Goal: Information Seeking & Learning: Compare options

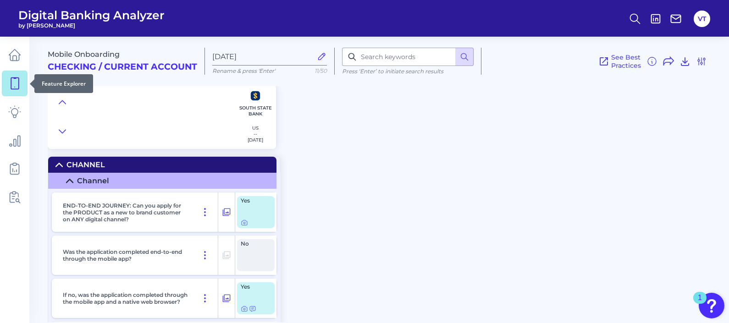
click at [17, 86] on icon at bounding box center [14, 83] width 13 height 13
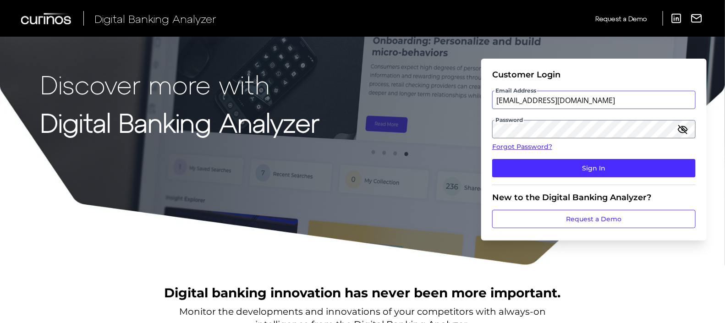
click at [584, 98] on input "vaitheki.tharmaratnam@informa.com" at bounding box center [593, 100] width 203 height 18
type input "vaitheki.tharmaratnam@curinos.com"
click at [492, 159] on button "Sign In" at bounding box center [593, 168] width 203 height 18
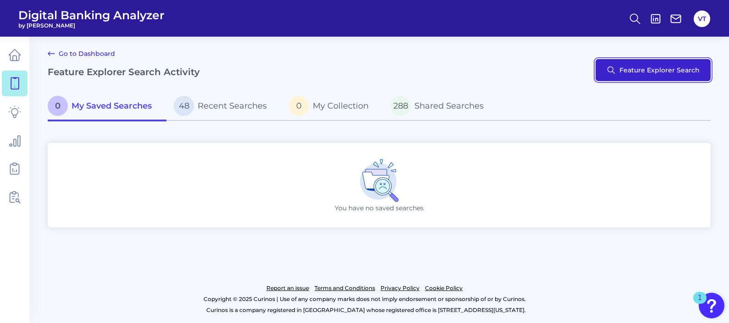
click at [636, 69] on button "Feature Explorer Search" at bounding box center [652, 70] width 115 height 22
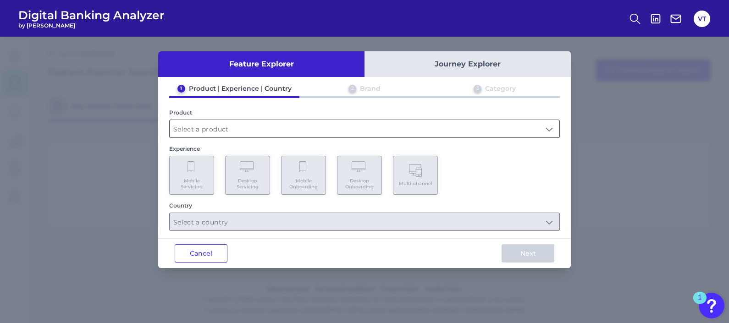
click at [263, 127] on input "text" at bounding box center [365, 128] width 390 height 17
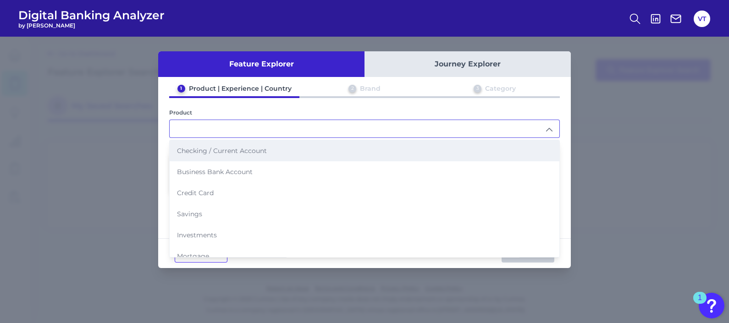
click at [274, 154] on li "Checking / Current Account" at bounding box center [365, 150] width 390 height 21
type input "Checking / Current Account"
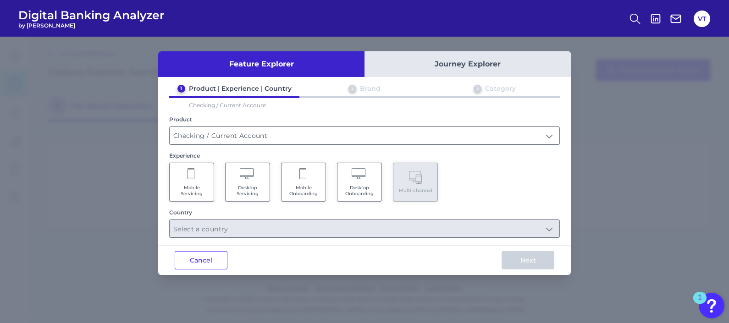
click at [313, 185] on span "Mobile Onboarding" at bounding box center [303, 191] width 35 height 12
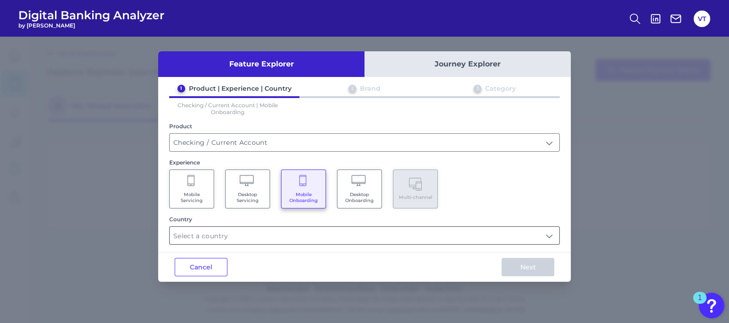
click at [326, 238] on input "text" at bounding box center [365, 235] width 390 height 17
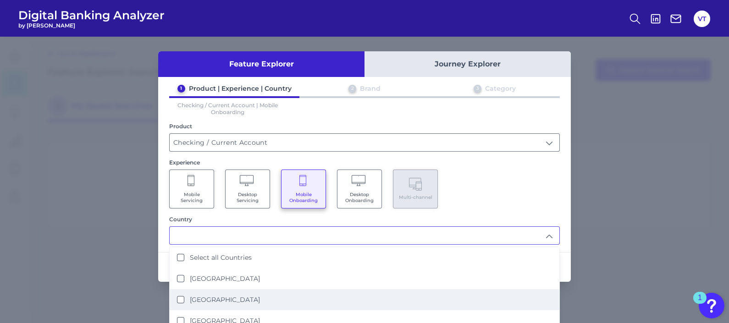
click at [231, 296] on label "United States" at bounding box center [225, 300] width 70 height 8
type input "United States"
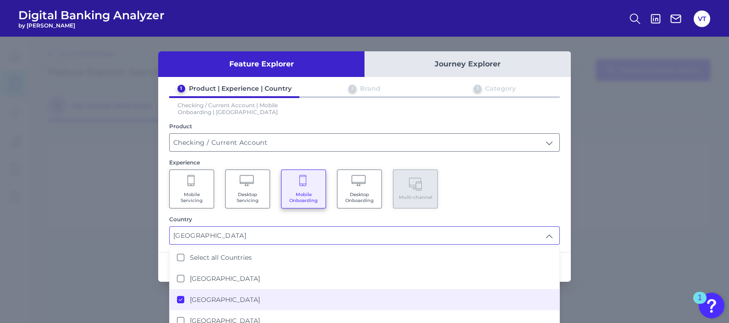
click at [504, 205] on div "Mobile Servicing Desktop Servicing Mobile Onboarding Desktop Onboarding Multi-c…" at bounding box center [364, 189] width 390 height 39
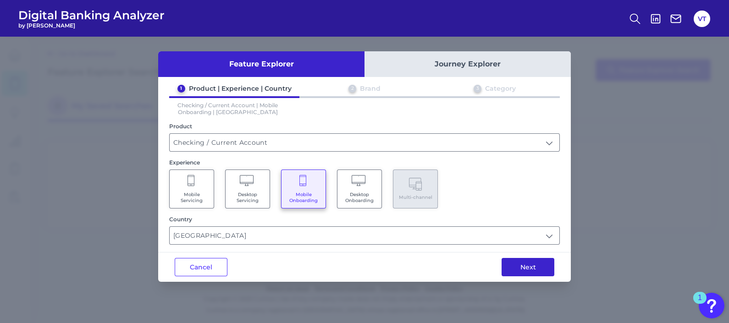
click at [528, 271] on button "Next" at bounding box center [527, 267] width 53 height 18
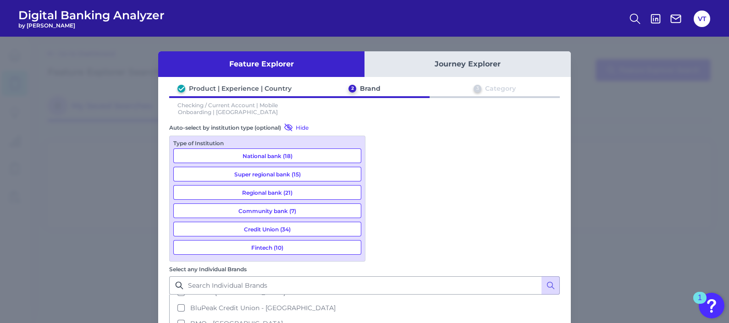
scroll to position [286, 0]
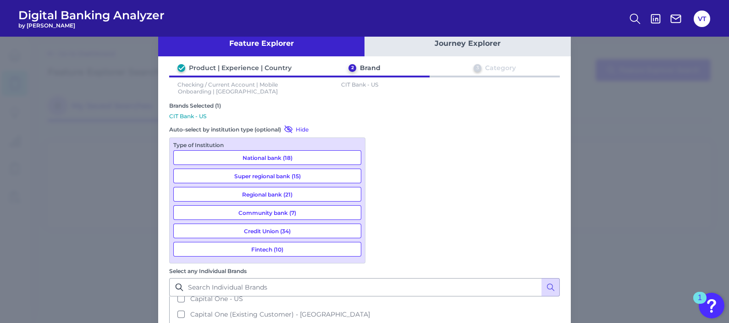
scroll to position [32, 0]
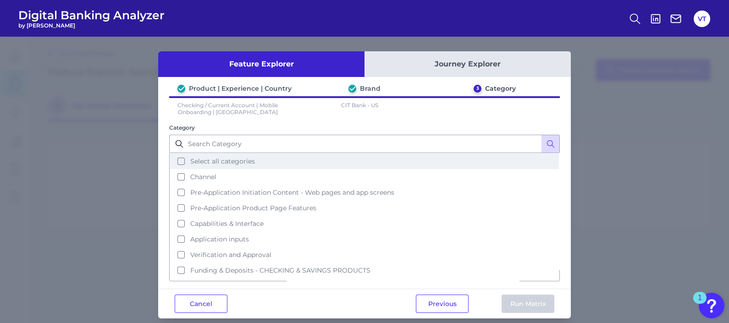
click at [231, 163] on span "Select all categories" at bounding box center [222, 161] width 65 height 8
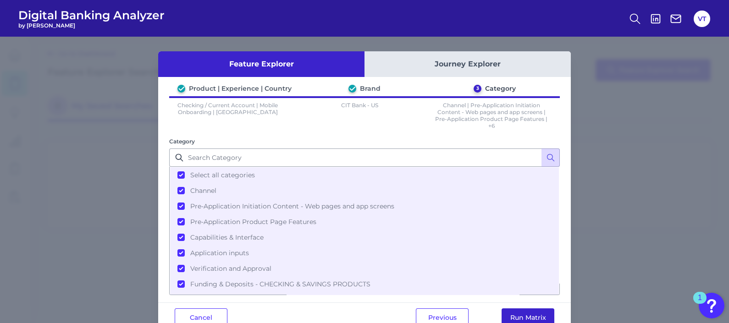
click at [522, 314] on button "Run Matrix" at bounding box center [527, 317] width 53 height 18
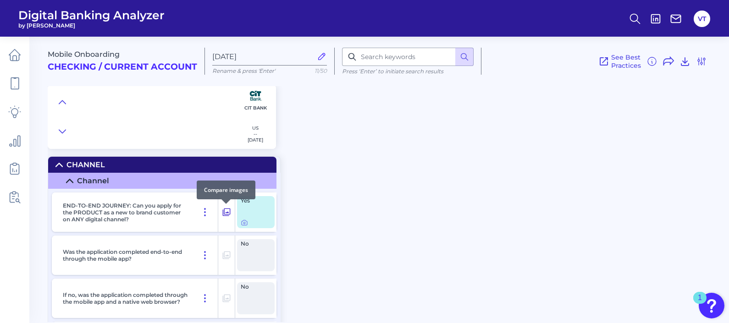
click at [224, 215] on icon at bounding box center [226, 212] width 9 height 11
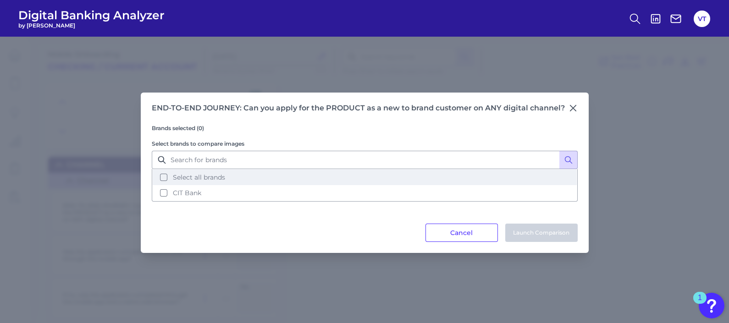
click at [218, 174] on span "Select all brands" at bounding box center [199, 177] width 52 height 8
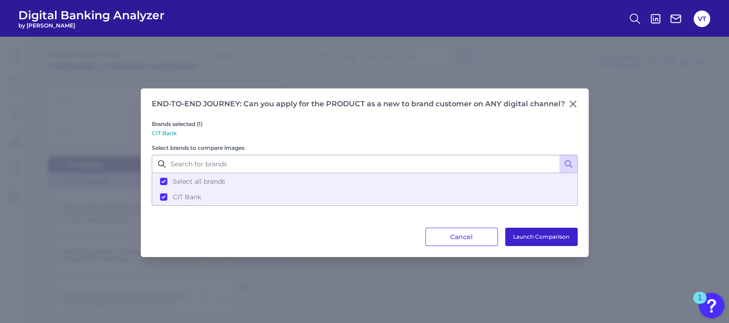
click at [528, 238] on button "Launch Comparison" at bounding box center [541, 237] width 72 height 18
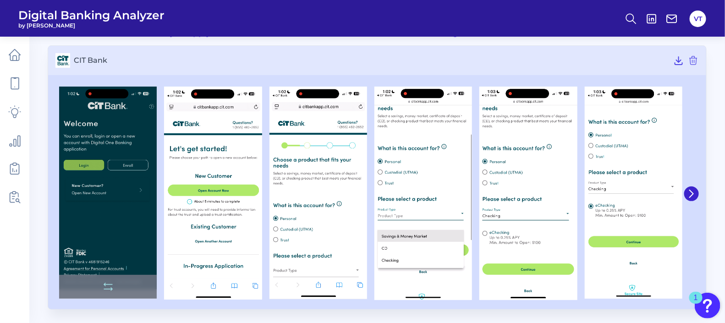
click at [126, 200] on img at bounding box center [108, 193] width 98 height 212
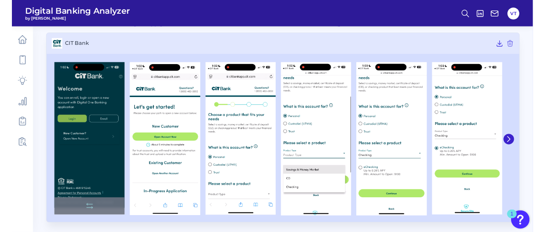
scroll to position [53, 0]
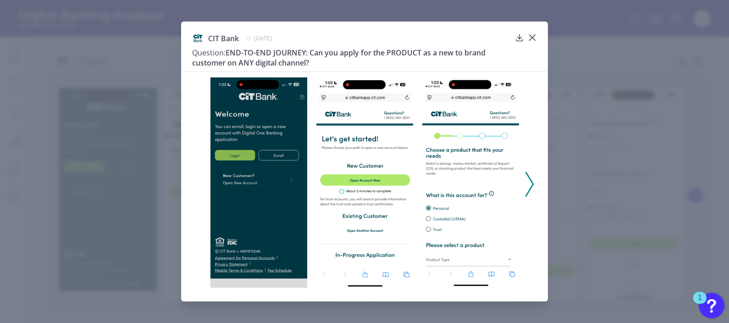
click at [531, 181] on polyline at bounding box center [529, 183] width 7 height 23
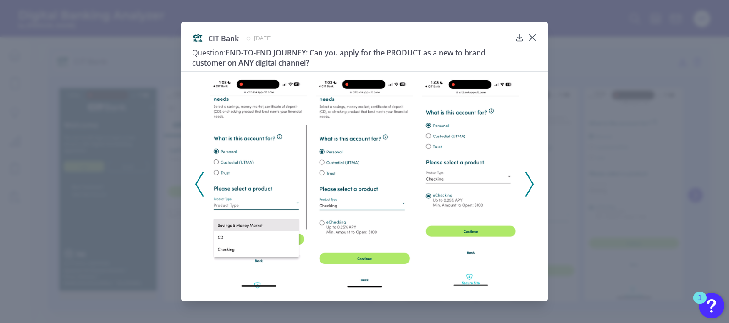
click at [197, 181] on icon at bounding box center [199, 184] width 8 height 25
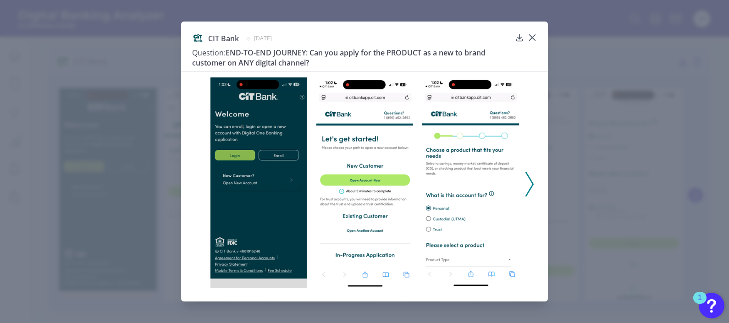
click at [526, 188] on icon at bounding box center [529, 184] width 8 height 25
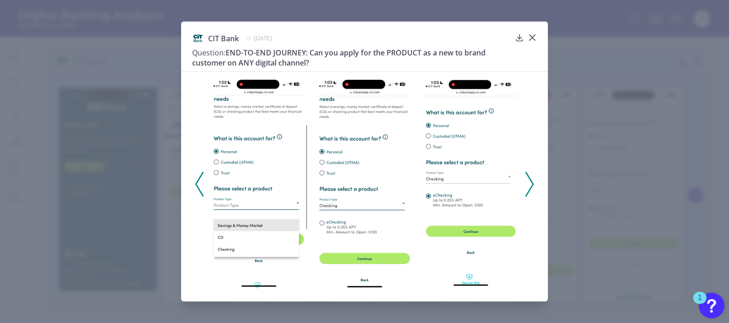
click at [200, 183] on icon at bounding box center [199, 184] width 8 height 25
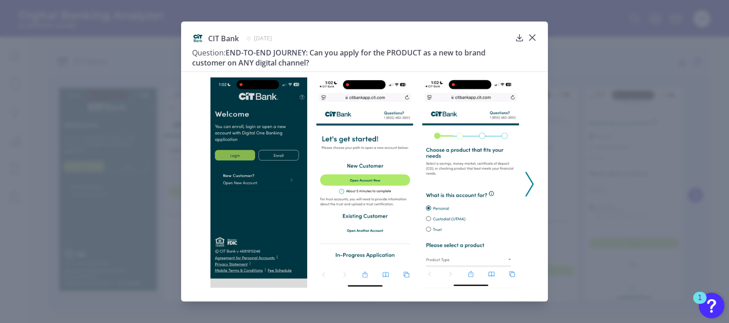
click at [529, 180] on icon at bounding box center [529, 184] width 8 height 25
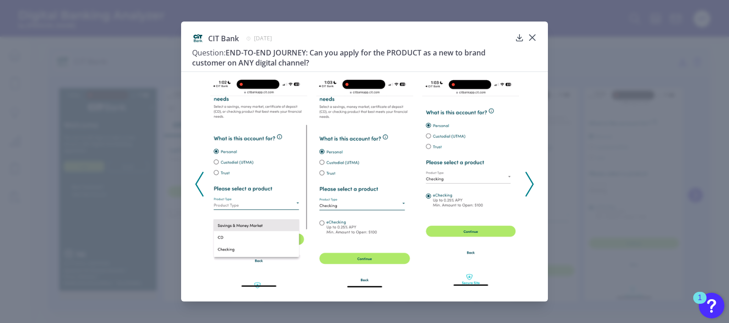
click at [529, 181] on icon at bounding box center [529, 184] width 8 height 25
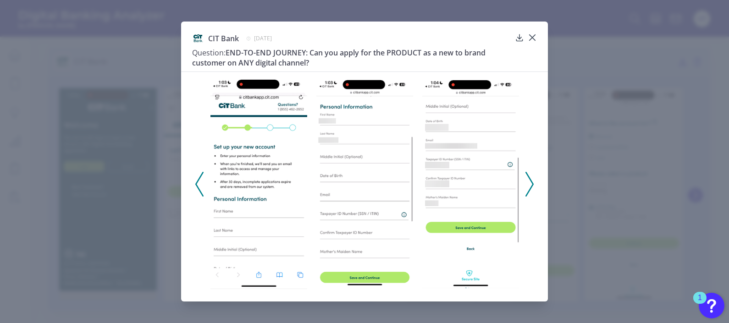
click at [526, 176] on icon at bounding box center [529, 184] width 8 height 25
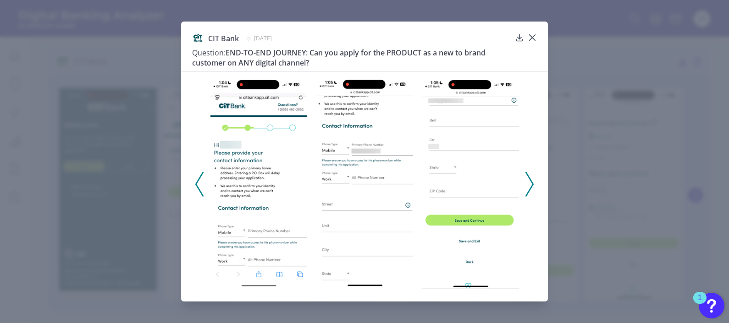
click at [527, 176] on icon at bounding box center [529, 184] width 8 height 25
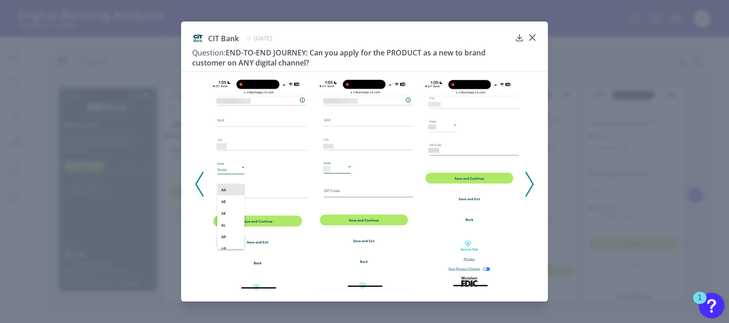
click at [530, 172] on icon at bounding box center [529, 184] width 8 height 25
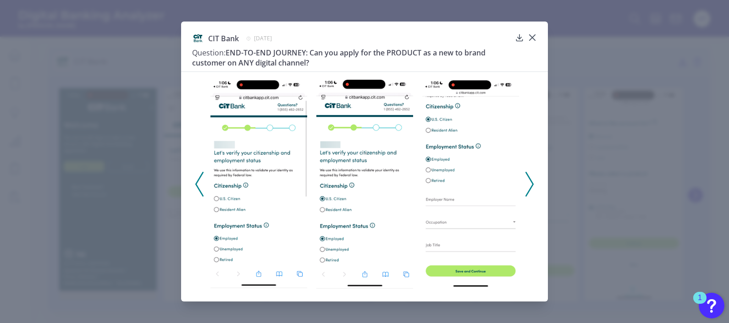
click at [195, 179] on icon at bounding box center [199, 184] width 8 height 25
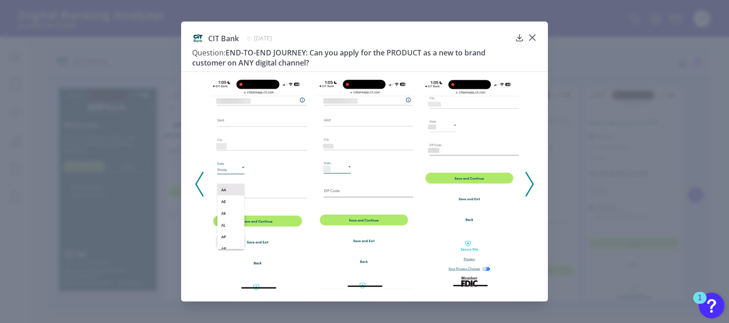
click at [196, 179] on icon at bounding box center [199, 184] width 8 height 25
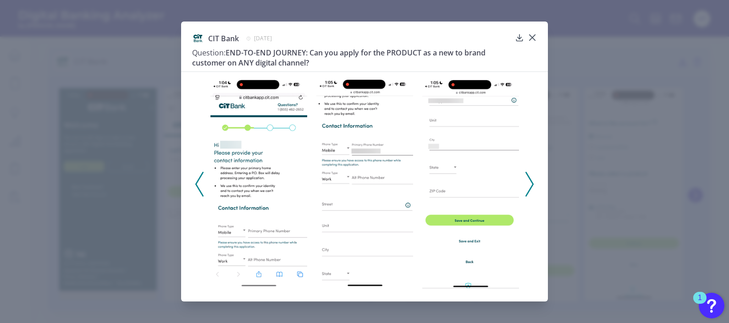
click at [532, 191] on icon at bounding box center [529, 184] width 8 height 25
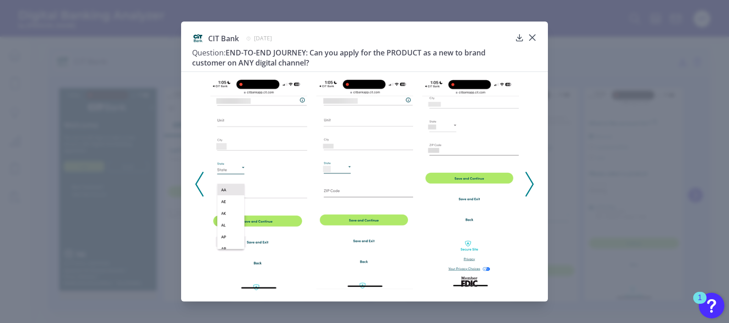
click at [532, 191] on icon at bounding box center [529, 184] width 8 height 25
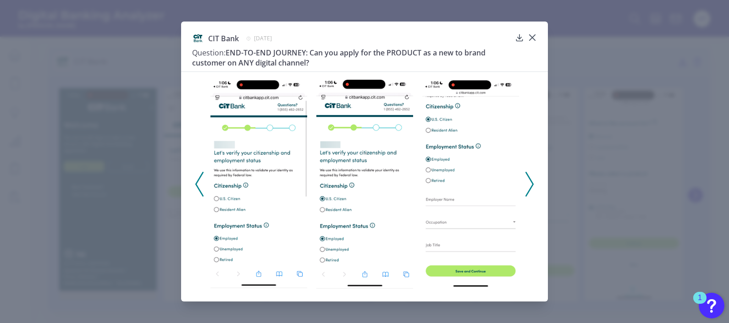
click at [532, 191] on icon at bounding box center [529, 184] width 8 height 25
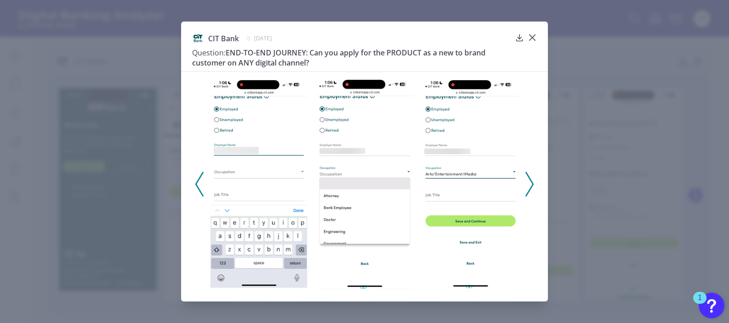
click at [532, 191] on icon at bounding box center [529, 184] width 8 height 25
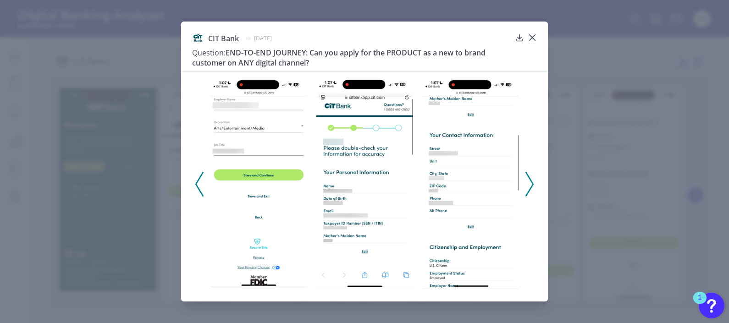
click at [532, 191] on icon at bounding box center [529, 184] width 8 height 25
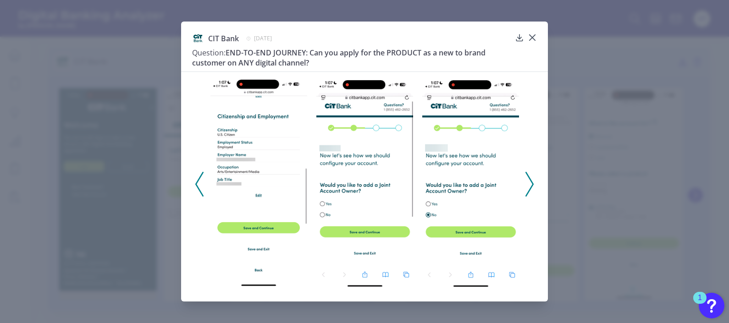
click at [532, 191] on icon at bounding box center [529, 184] width 8 height 25
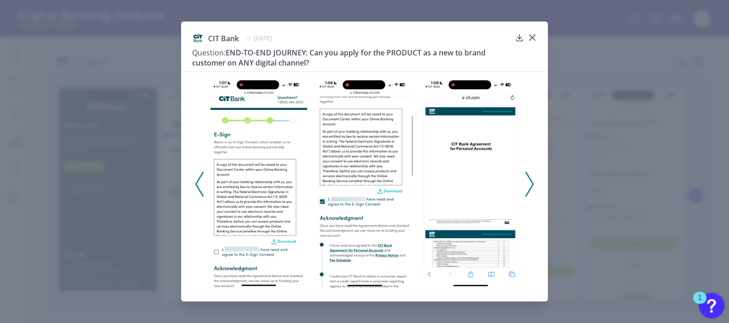
click at [197, 187] on polyline at bounding box center [199, 183] width 7 height 23
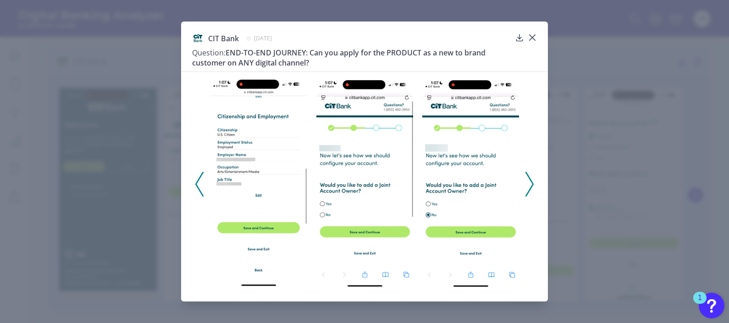
click at [198, 177] on icon at bounding box center [199, 184] width 8 height 25
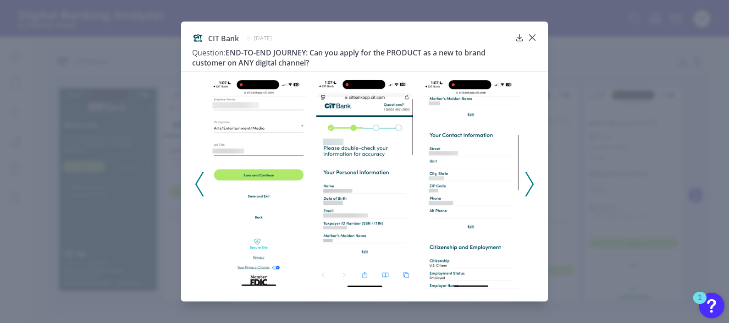
click at [201, 176] on polyline at bounding box center [199, 183] width 7 height 23
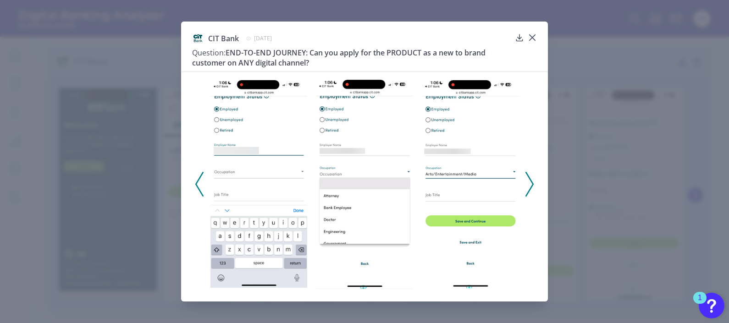
click at [201, 176] on polyline at bounding box center [199, 183] width 7 height 23
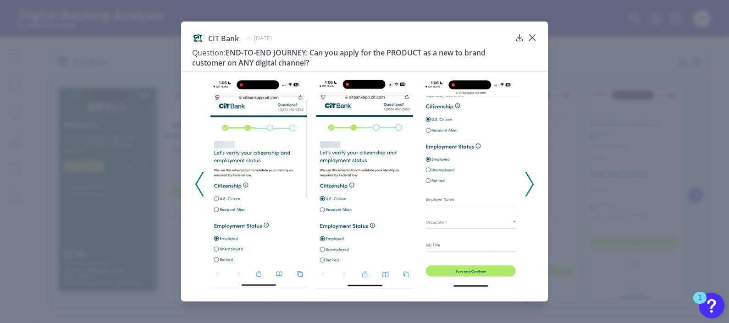
click at [201, 176] on icon at bounding box center [199, 184] width 8 height 25
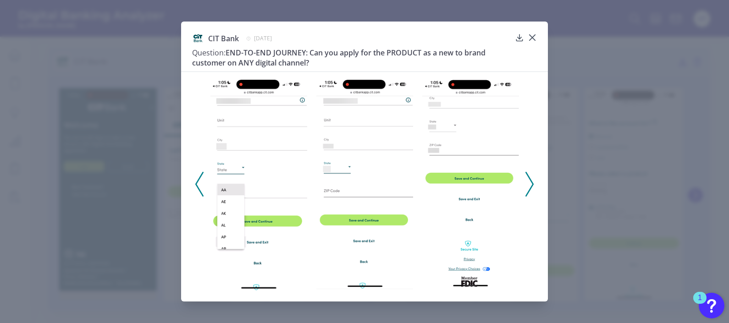
click at [202, 176] on icon at bounding box center [199, 184] width 8 height 25
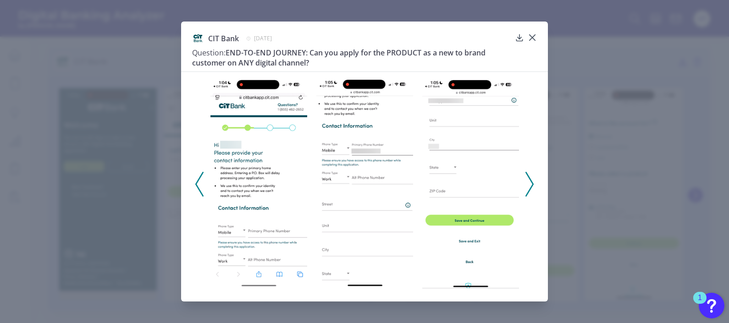
click at [202, 176] on icon at bounding box center [199, 184] width 8 height 25
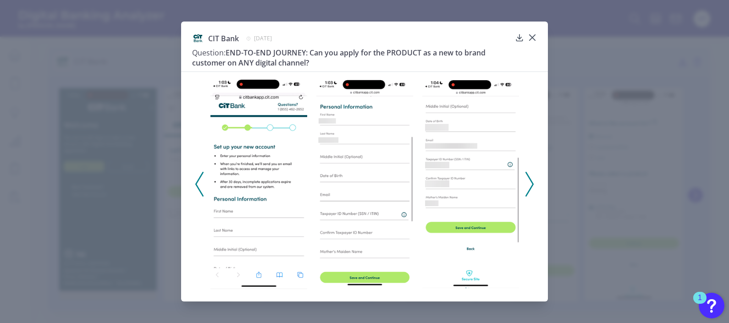
click at [203, 175] on icon at bounding box center [199, 184] width 8 height 25
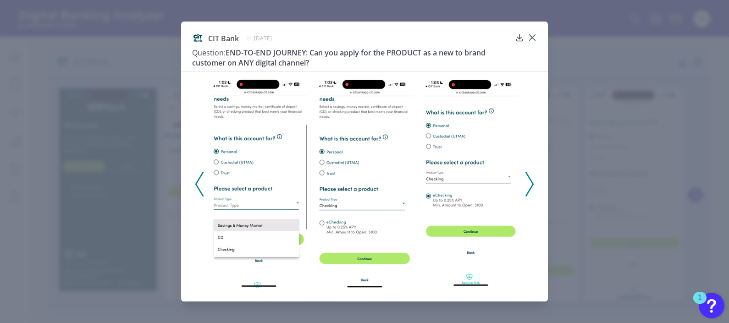
click at [203, 174] on icon at bounding box center [199, 184] width 8 height 25
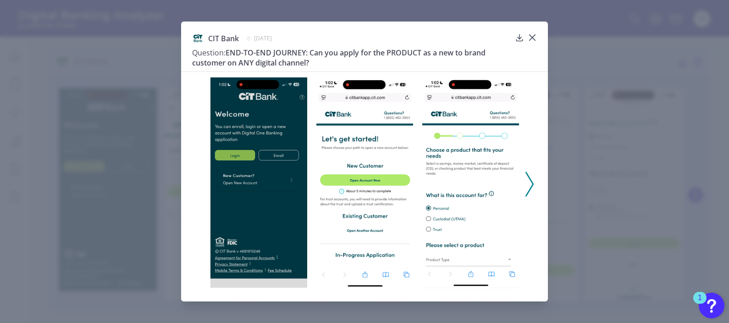
click at [533, 182] on icon at bounding box center [529, 184] width 8 height 25
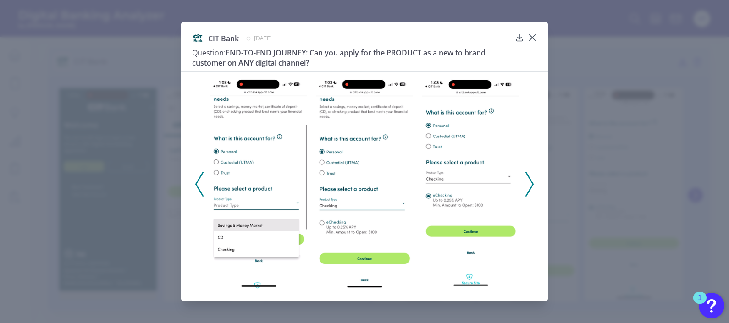
click at [533, 182] on icon at bounding box center [529, 184] width 8 height 25
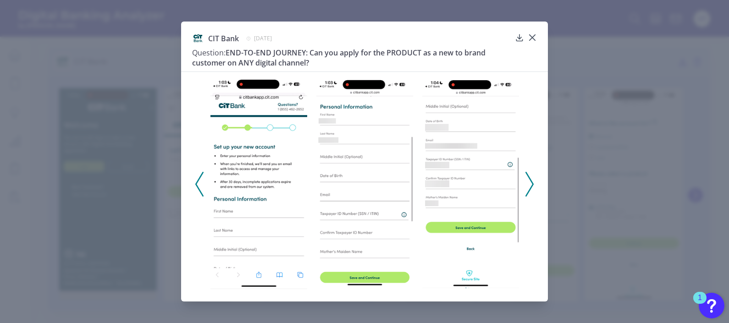
click at [532, 183] on polyline at bounding box center [529, 183] width 7 height 23
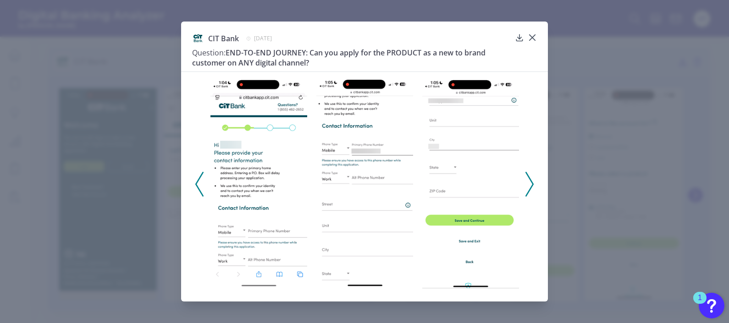
click at [532, 183] on polyline at bounding box center [529, 183] width 7 height 23
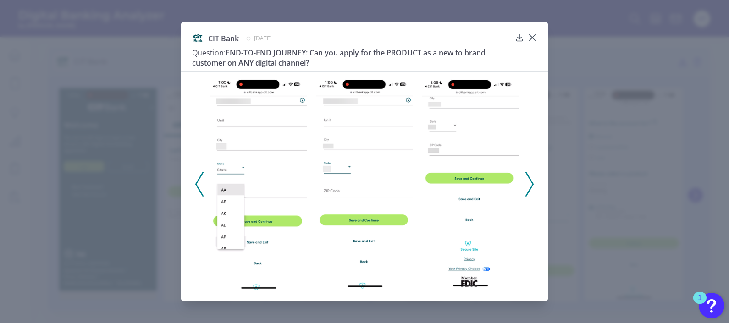
click at [532, 183] on polyline at bounding box center [529, 183] width 7 height 23
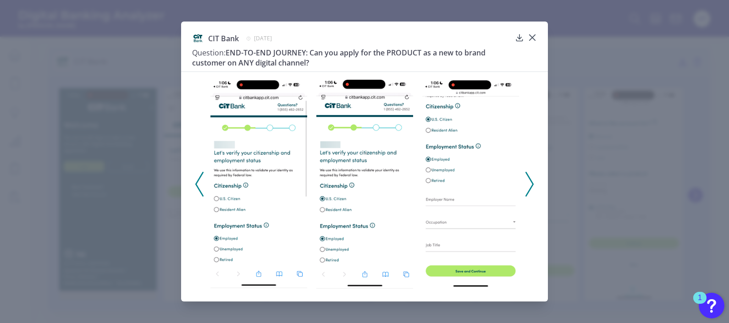
click at [529, 181] on icon at bounding box center [529, 184] width 8 height 25
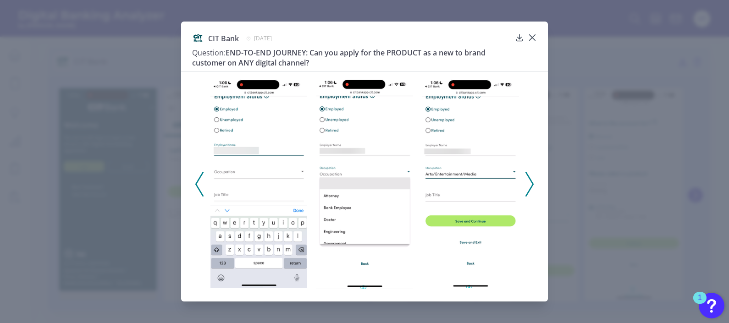
click at [529, 181] on icon at bounding box center [529, 184] width 8 height 25
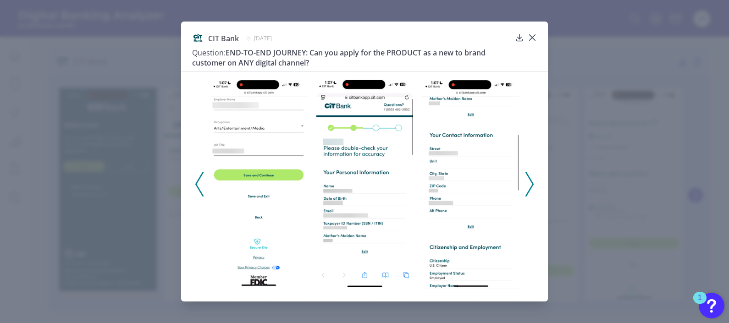
click at [529, 181] on icon at bounding box center [529, 184] width 8 height 25
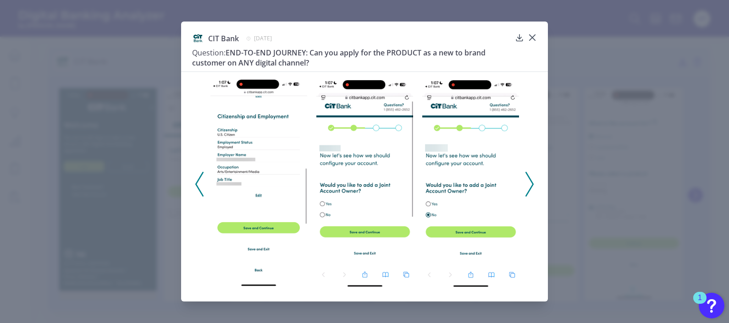
click at [529, 181] on icon at bounding box center [529, 184] width 8 height 25
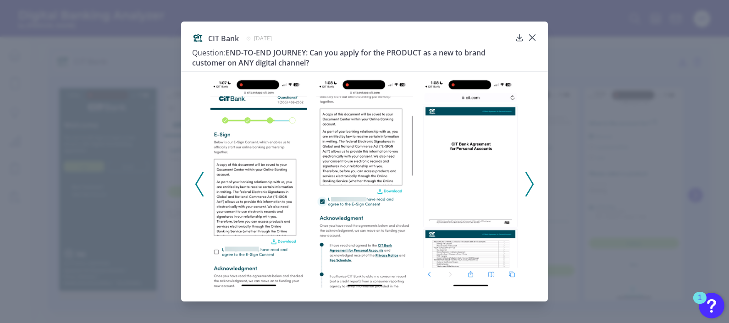
click at [196, 190] on icon at bounding box center [199, 184] width 8 height 25
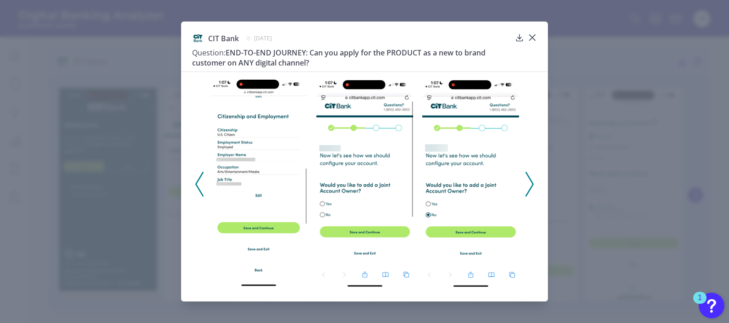
click at [527, 177] on icon at bounding box center [529, 184] width 8 height 25
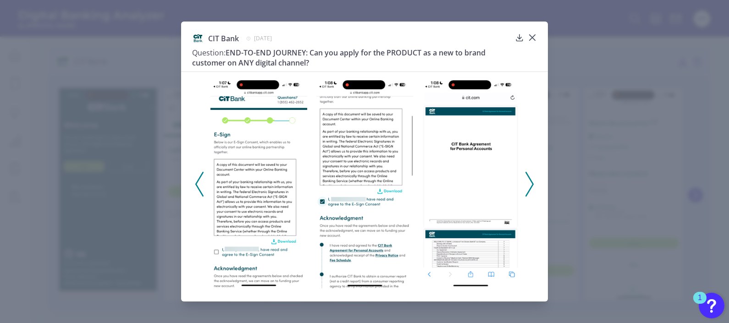
click at [528, 184] on icon at bounding box center [529, 184] width 8 height 25
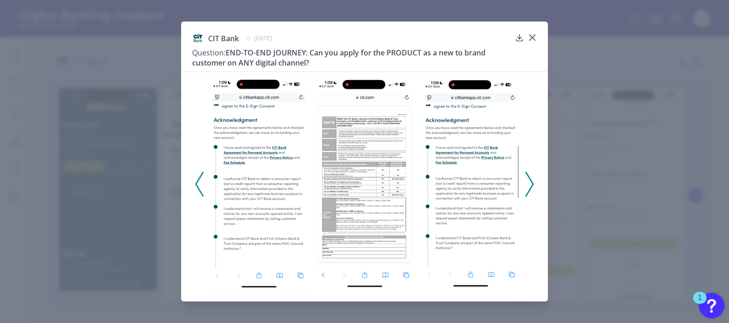
click at [528, 184] on icon at bounding box center [529, 184] width 8 height 25
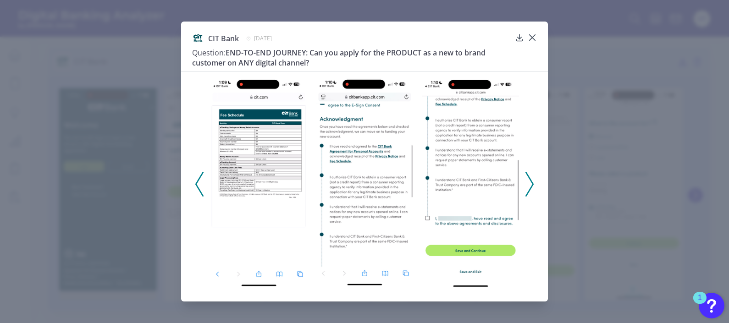
click at [528, 184] on icon at bounding box center [529, 184] width 8 height 25
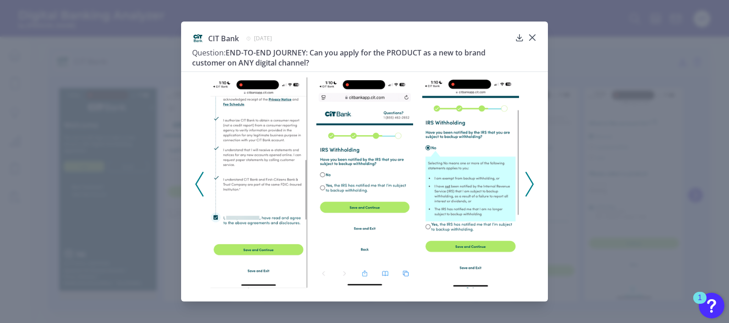
click at [512, 170] on img at bounding box center [470, 182] width 97 height 210
click at [200, 191] on polyline at bounding box center [199, 183] width 7 height 23
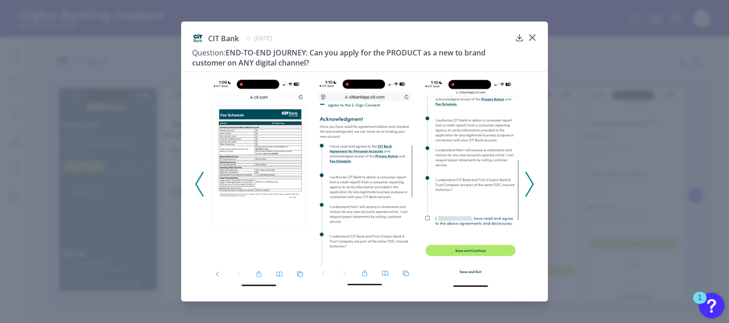
click at [200, 191] on polyline at bounding box center [199, 183] width 7 height 23
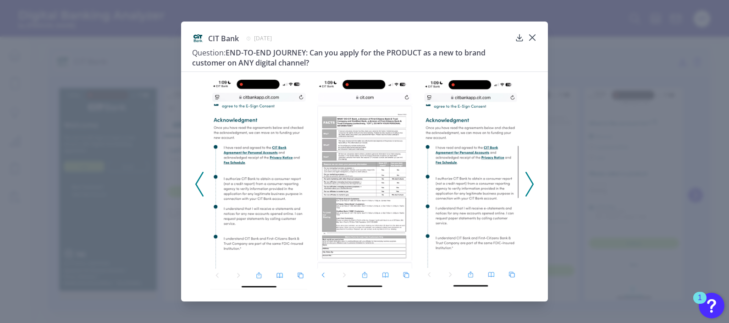
click at [200, 191] on polyline at bounding box center [199, 183] width 7 height 23
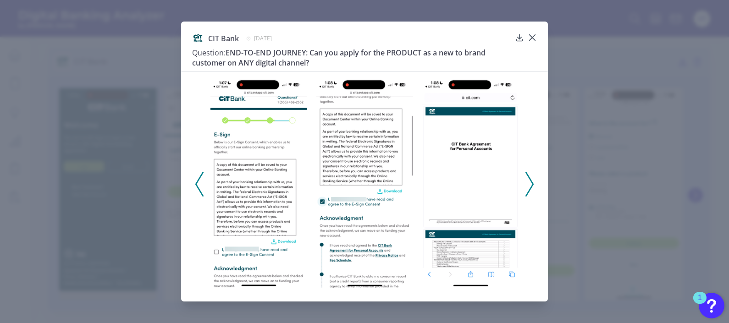
click at [200, 190] on icon at bounding box center [199, 184] width 8 height 25
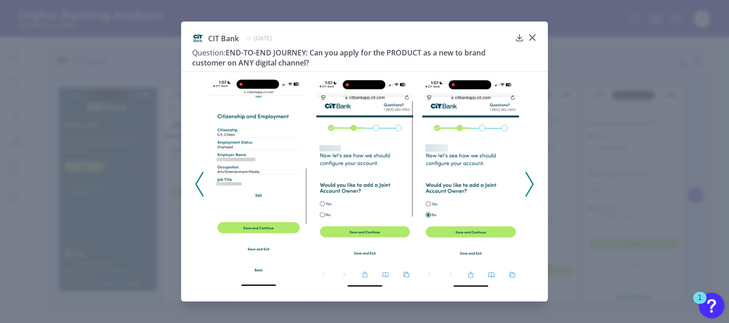
click at [527, 185] on icon at bounding box center [529, 184] width 8 height 25
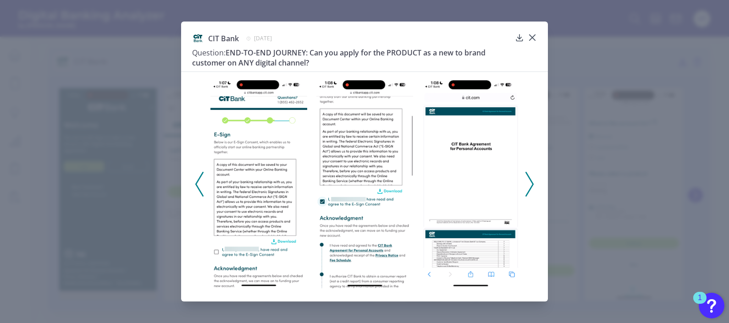
click at [533, 185] on polyline at bounding box center [529, 183] width 7 height 23
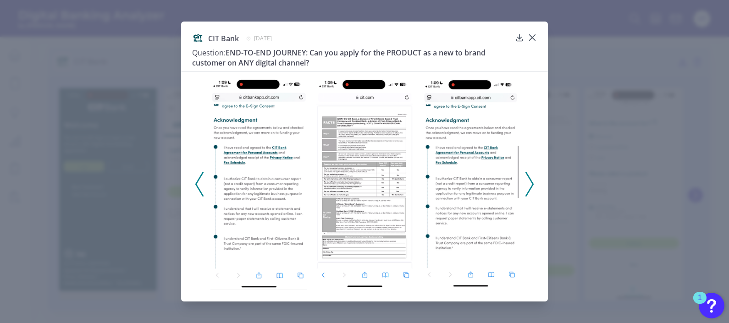
click at [533, 185] on polyline at bounding box center [529, 183] width 7 height 23
click at [532, 185] on polyline at bounding box center [529, 183] width 7 height 23
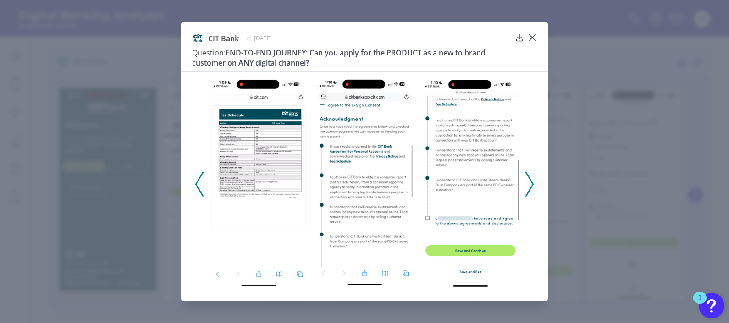
click at [530, 185] on icon at bounding box center [529, 184] width 8 height 25
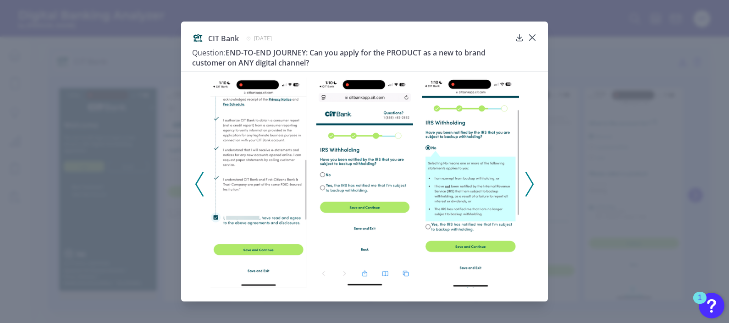
click at [530, 185] on icon at bounding box center [529, 184] width 8 height 25
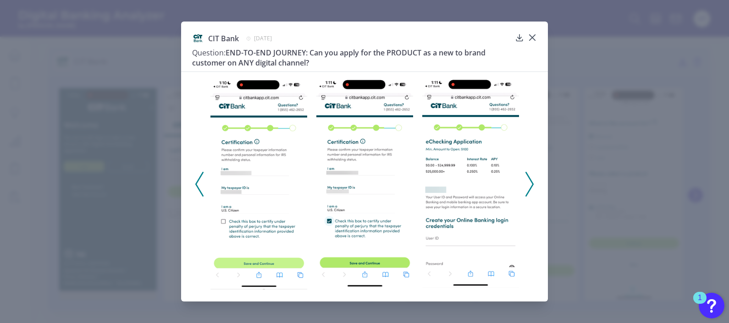
click at [530, 185] on icon at bounding box center [529, 184] width 8 height 25
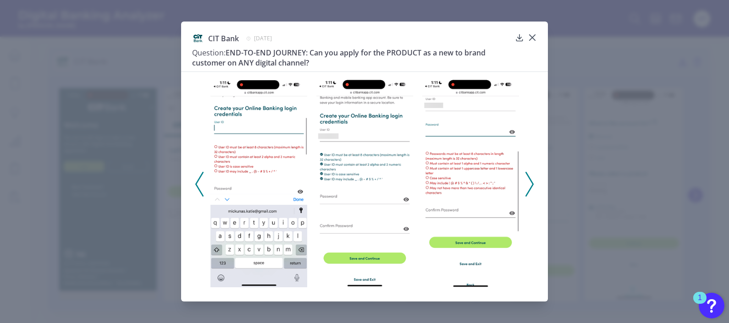
click at [198, 181] on polyline at bounding box center [199, 183] width 7 height 23
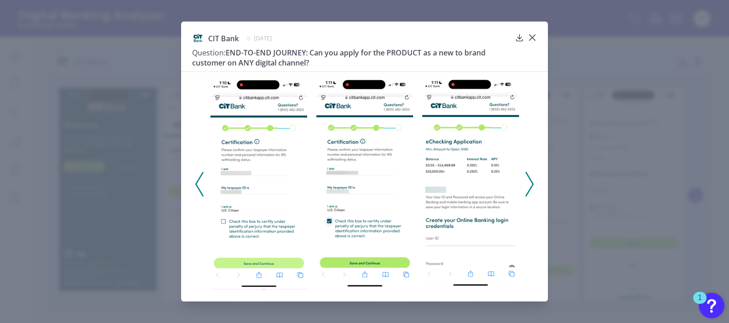
click at [200, 176] on polyline at bounding box center [199, 183] width 7 height 23
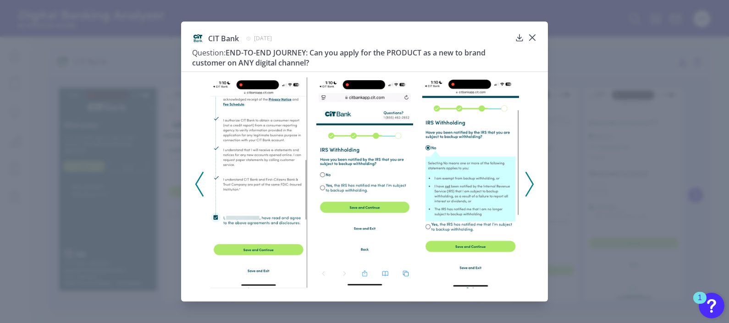
click at [529, 180] on icon at bounding box center [529, 184] width 8 height 25
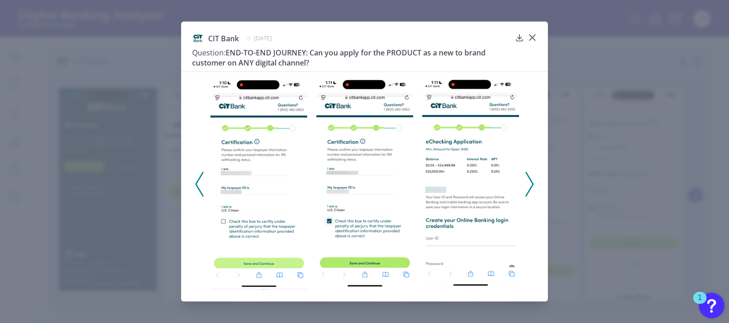
click at [529, 180] on icon at bounding box center [529, 184] width 8 height 25
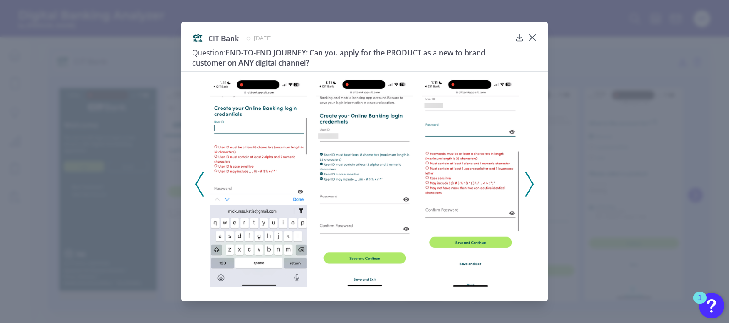
click at [199, 183] on icon at bounding box center [199, 184] width 8 height 25
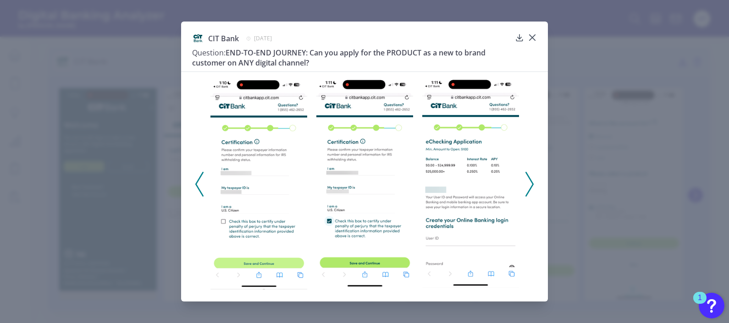
click at [530, 186] on icon at bounding box center [529, 184] width 8 height 25
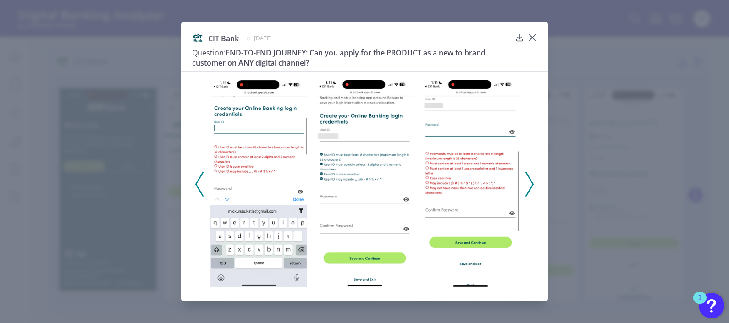
click at [530, 186] on icon at bounding box center [529, 184] width 8 height 25
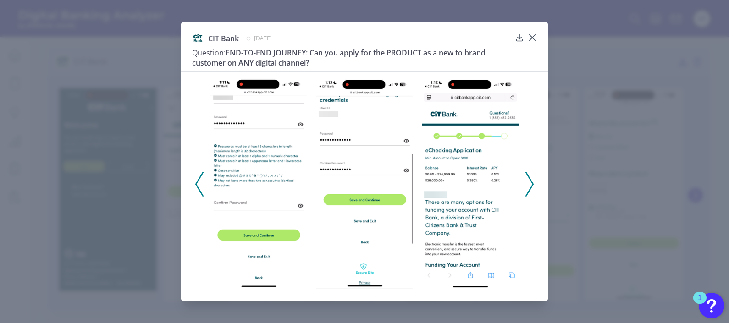
click at [529, 184] on icon at bounding box center [529, 184] width 8 height 25
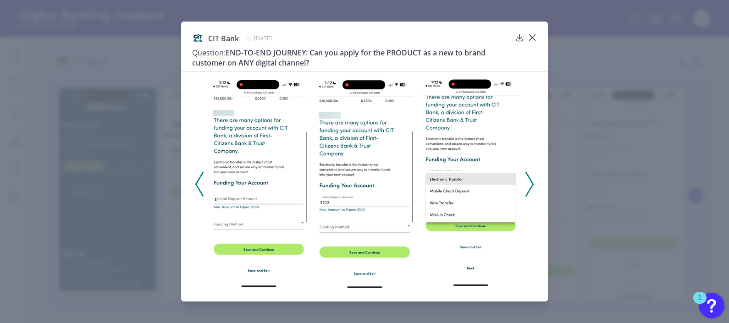
click at [530, 183] on icon at bounding box center [529, 184] width 8 height 25
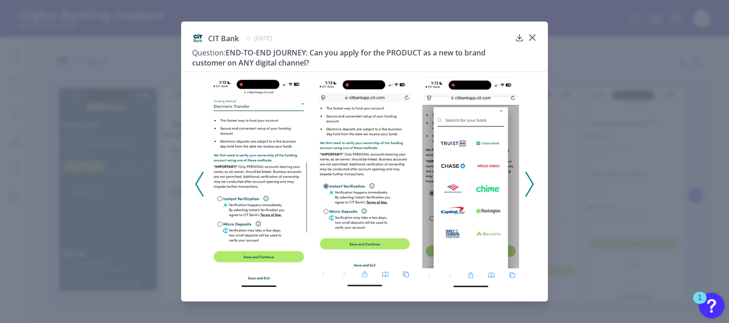
click at [530, 183] on icon at bounding box center [529, 184] width 8 height 25
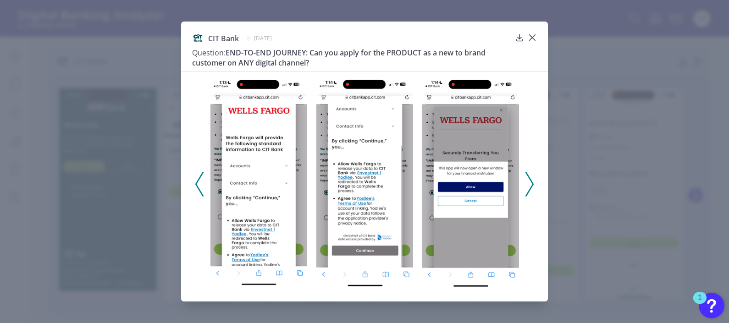
click at [530, 183] on icon at bounding box center [529, 184] width 8 height 25
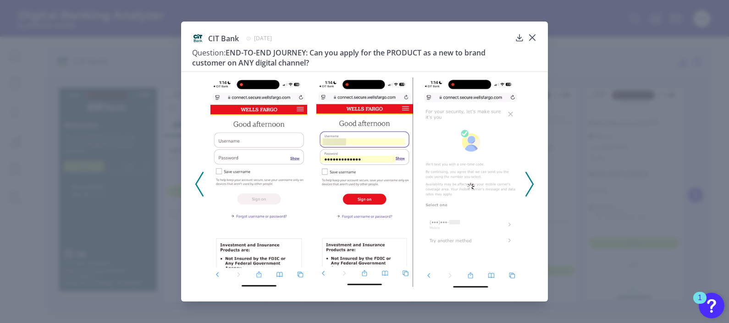
click at [199, 192] on icon at bounding box center [199, 184] width 8 height 25
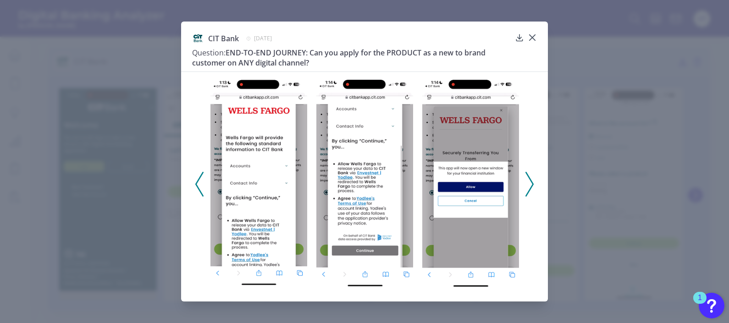
click at [529, 185] on icon at bounding box center [529, 184] width 8 height 25
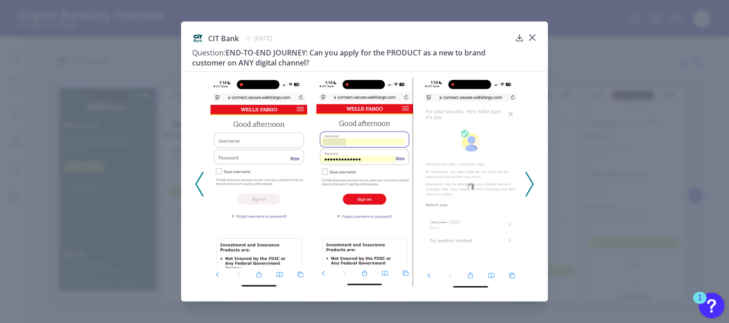
click at [529, 185] on icon at bounding box center [529, 184] width 8 height 25
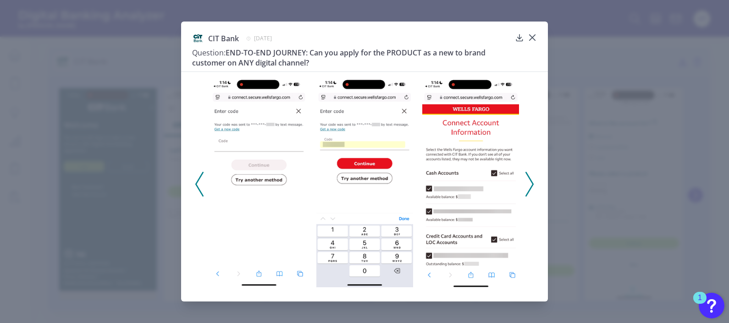
click at [529, 185] on icon at bounding box center [529, 184] width 8 height 25
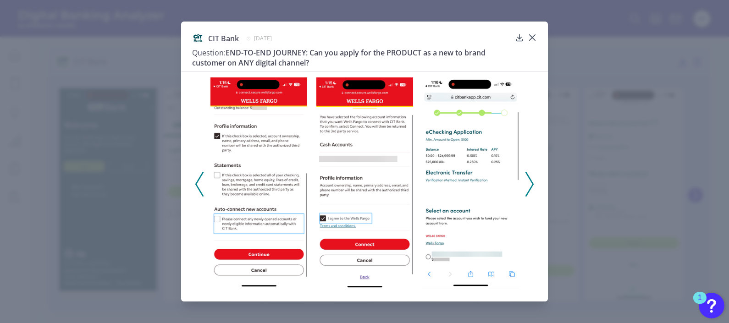
click at [529, 185] on icon at bounding box center [529, 184] width 8 height 25
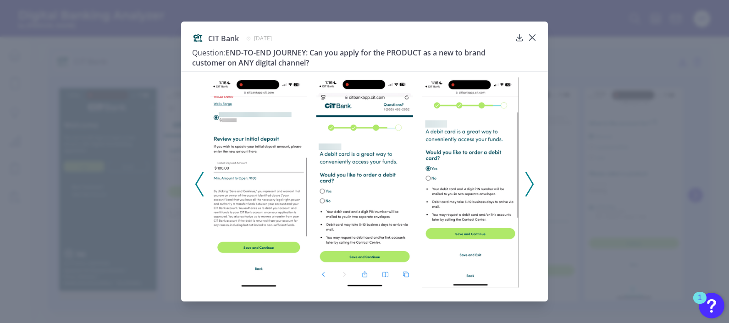
click at [529, 185] on icon at bounding box center [529, 184] width 8 height 25
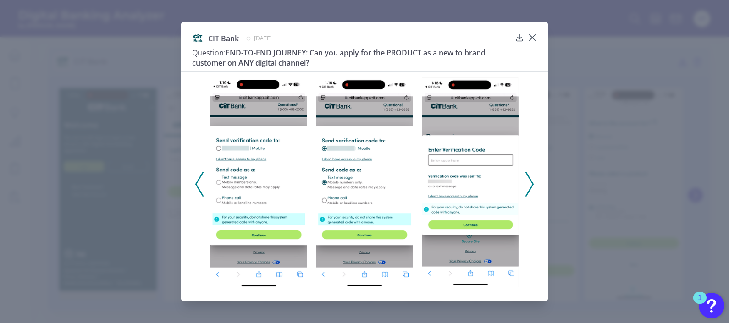
click at [529, 183] on icon at bounding box center [529, 184] width 8 height 25
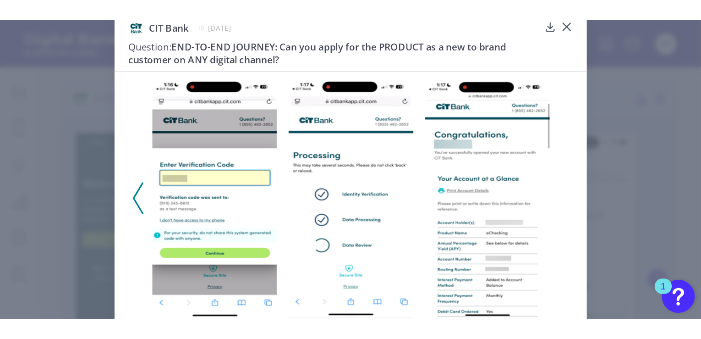
scroll to position [0, 0]
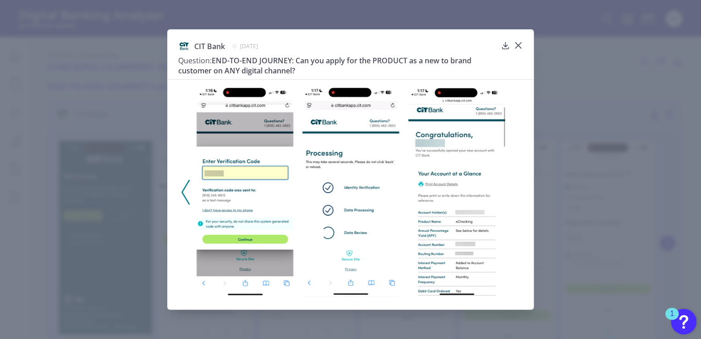
click at [185, 185] on icon at bounding box center [185, 192] width 8 height 25
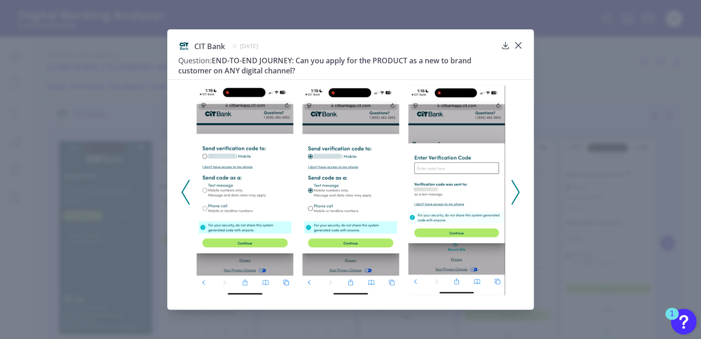
click at [185, 185] on icon at bounding box center [185, 192] width 8 height 25
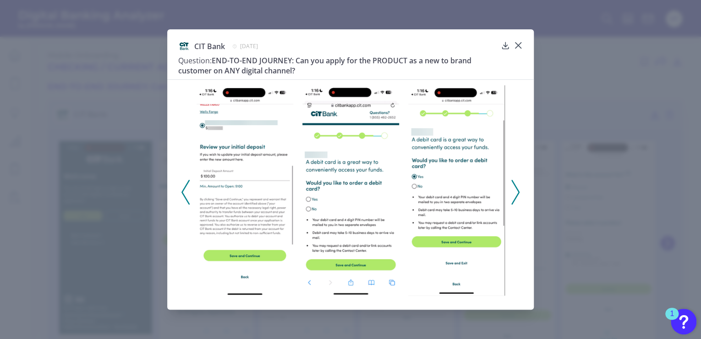
click at [185, 185] on icon at bounding box center [185, 192] width 8 height 25
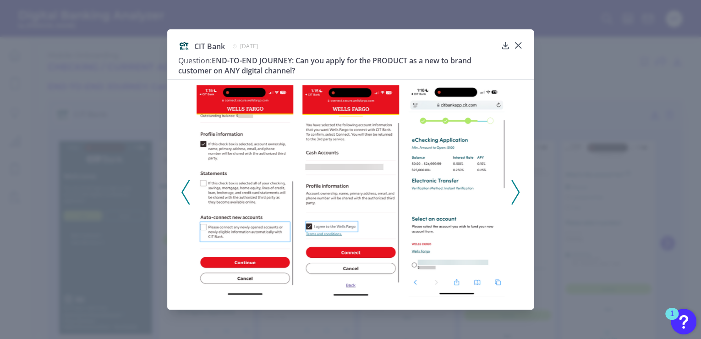
click at [185, 185] on icon at bounding box center [185, 192] width 8 height 25
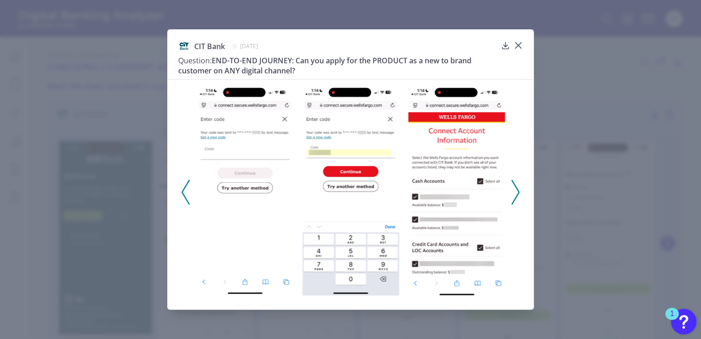
click at [185, 185] on icon at bounding box center [185, 192] width 8 height 25
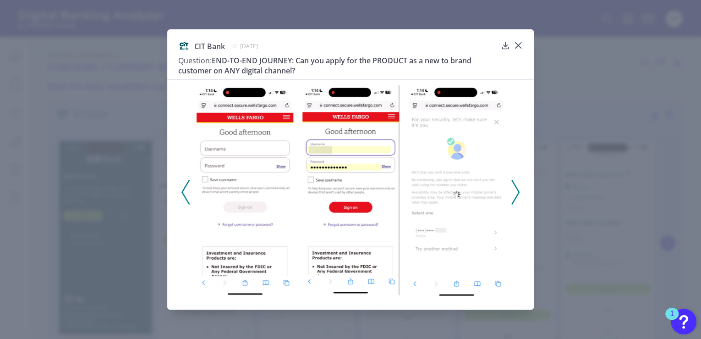
click at [185, 185] on icon at bounding box center [185, 192] width 8 height 25
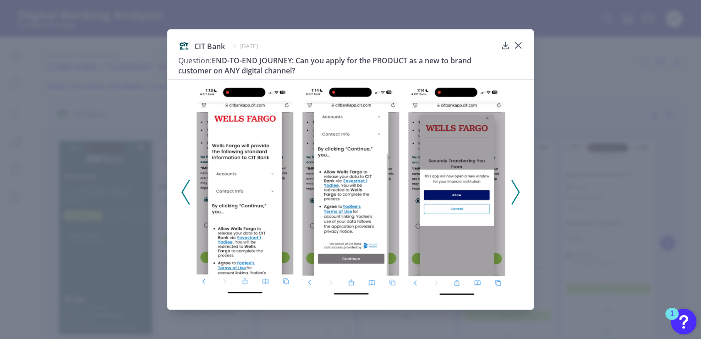
click at [185, 185] on icon at bounding box center [185, 192] width 8 height 25
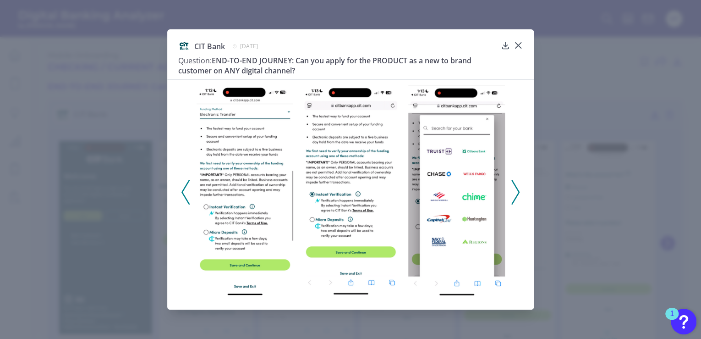
click at [185, 185] on icon at bounding box center [185, 192] width 8 height 25
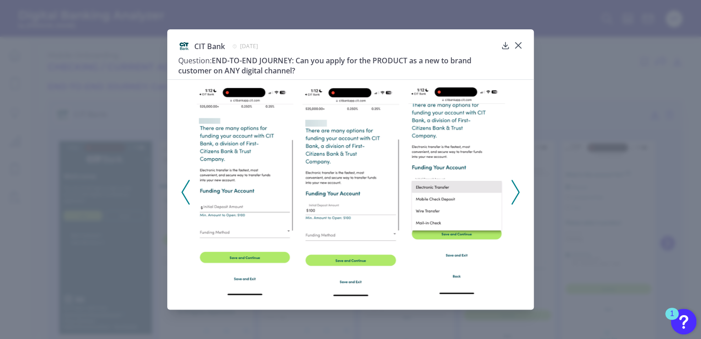
click at [185, 185] on icon at bounding box center [185, 192] width 8 height 25
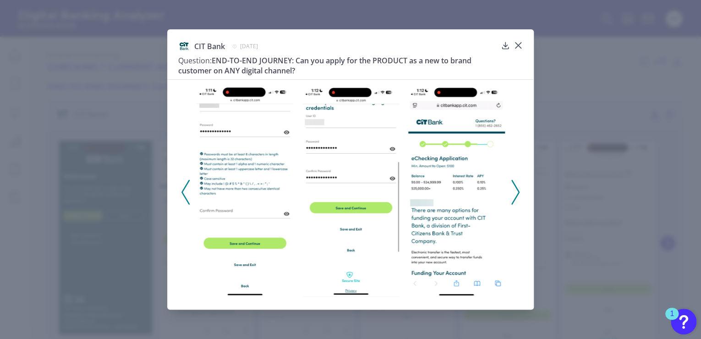
click at [184, 185] on icon at bounding box center [185, 192] width 8 height 25
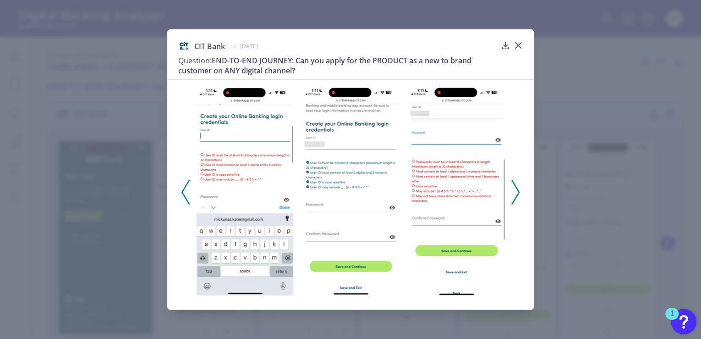
click at [184, 185] on icon at bounding box center [185, 192] width 8 height 25
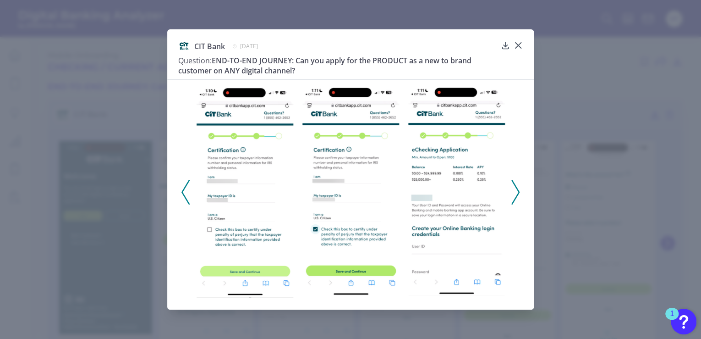
click at [184, 185] on icon at bounding box center [185, 192] width 8 height 25
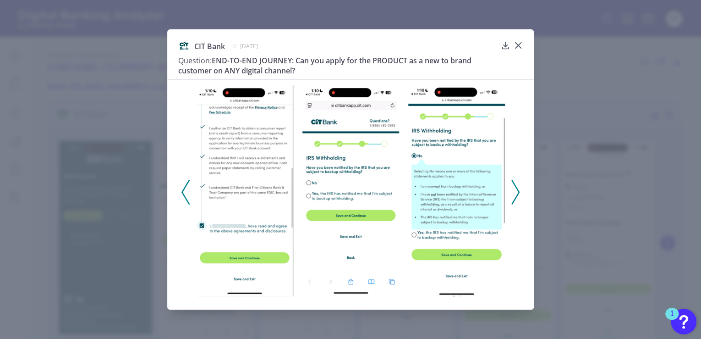
click at [184, 185] on icon at bounding box center [185, 192] width 8 height 25
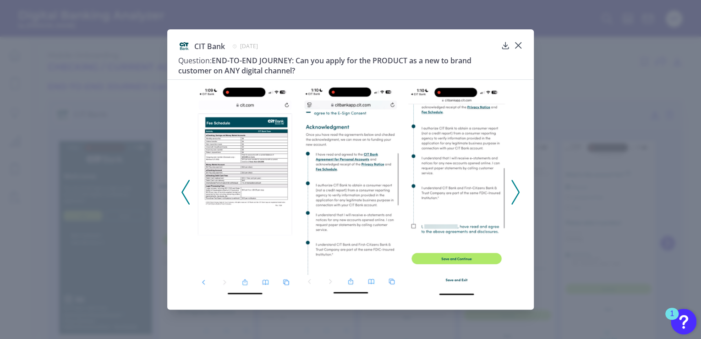
click at [184, 185] on icon at bounding box center [185, 192] width 8 height 25
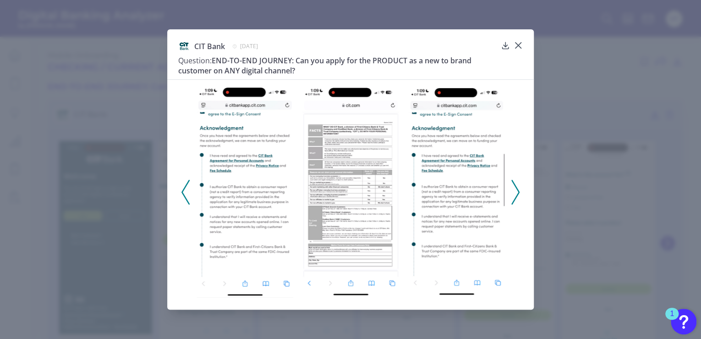
click at [184, 185] on icon at bounding box center [185, 192] width 8 height 25
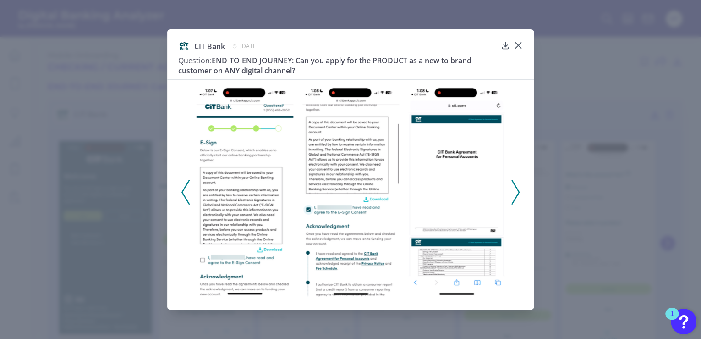
click at [184, 185] on icon at bounding box center [185, 192] width 8 height 25
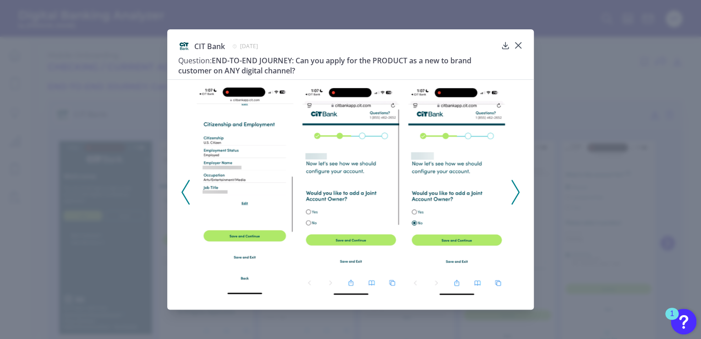
click at [184, 185] on icon at bounding box center [185, 192] width 8 height 25
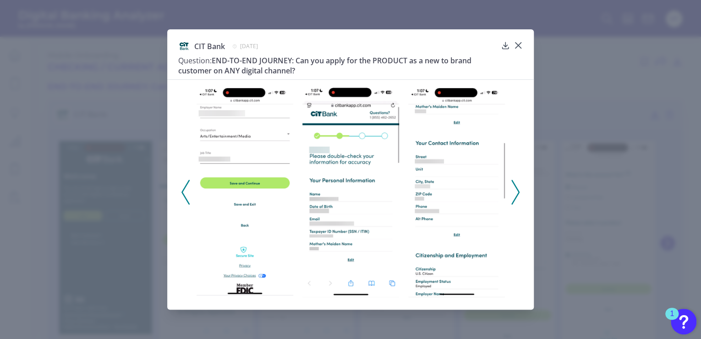
click at [184, 185] on icon at bounding box center [185, 192] width 8 height 25
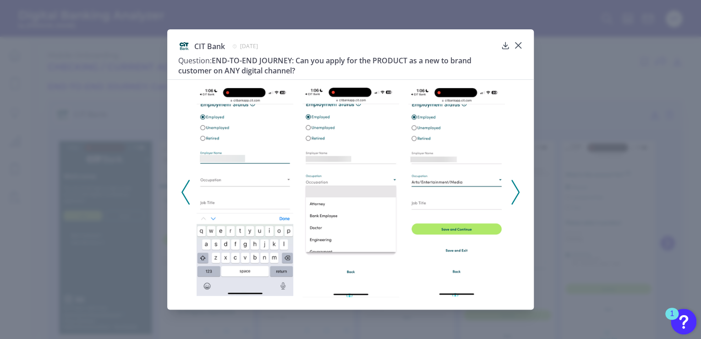
click at [184, 185] on icon at bounding box center [185, 192] width 8 height 25
click at [185, 185] on icon at bounding box center [185, 192] width 8 height 25
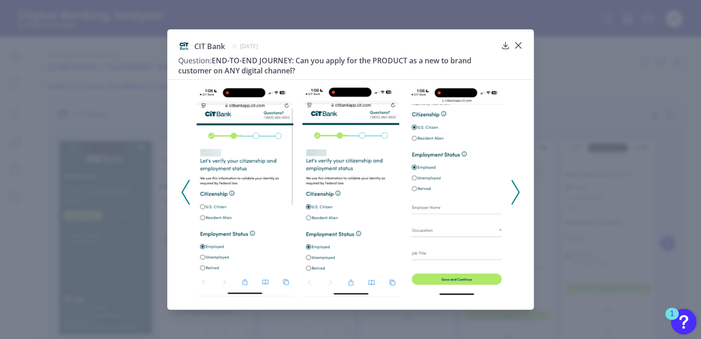
click at [185, 184] on icon at bounding box center [185, 192] width 8 height 25
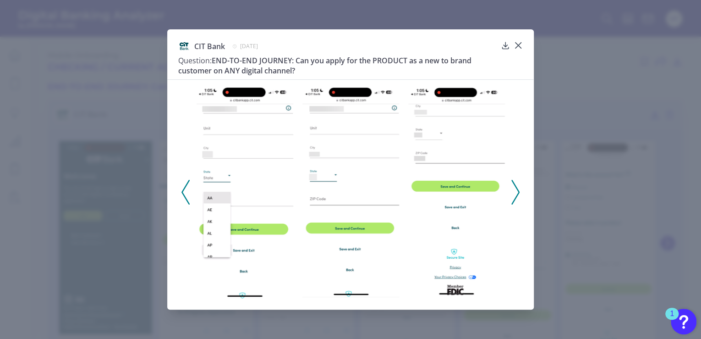
click at [185, 184] on icon at bounding box center [185, 192] width 8 height 25
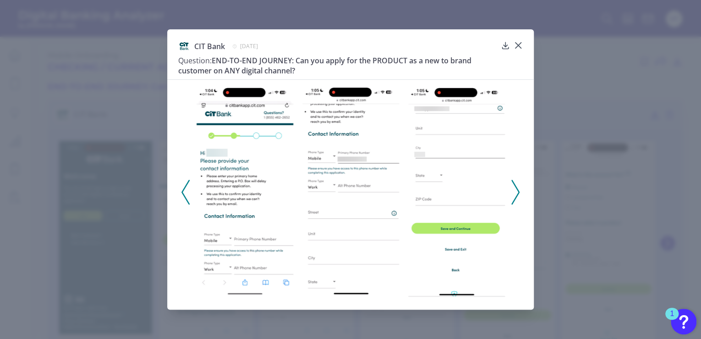
click at [185, 184] on icon at bounding box center [185, 192] width 8 height 25
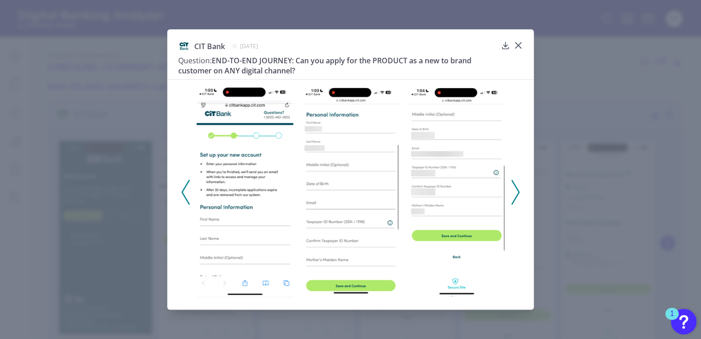
click at [185, 184] on icon at bounding box center [185, 192] width 8 height 25
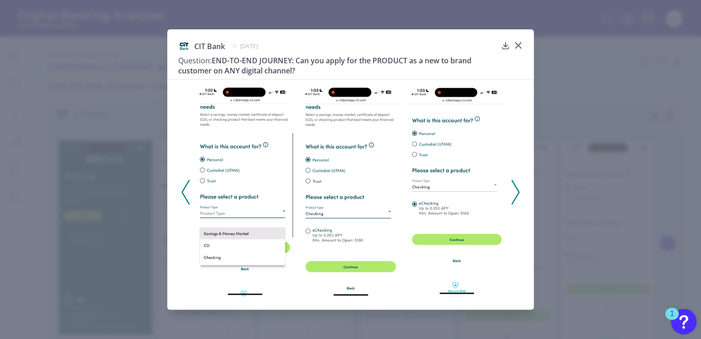
click at [185, 184] on icon at bounding box center [185, 192] width 8 height 25
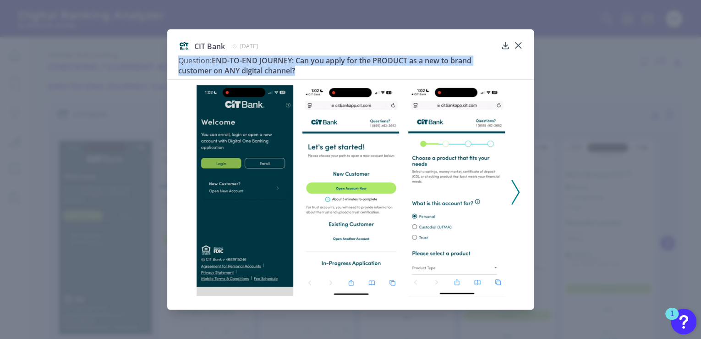
click at [185, 184] on div at bounding box center [350, 188] width 367 height 219
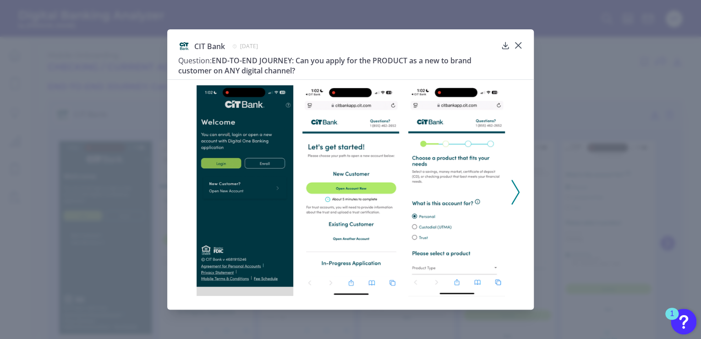
drag, startPoint x: 185, startPoint y: 184, endPoint x: 174, endPoint y: 192, distance: 14.0
click at [174, 192] on div at bounding box center [350, 188] width 367 height 219
click at [514, 191] on icon at bounding box center [515, 192] width 8 height 25
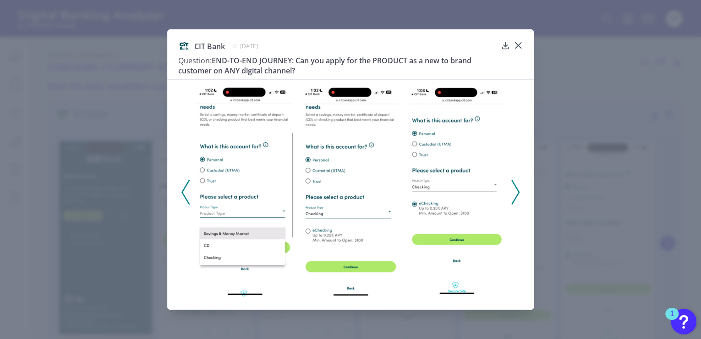
click at [181, 193] on icon at bounding box center [185, 192] width 8 height 25
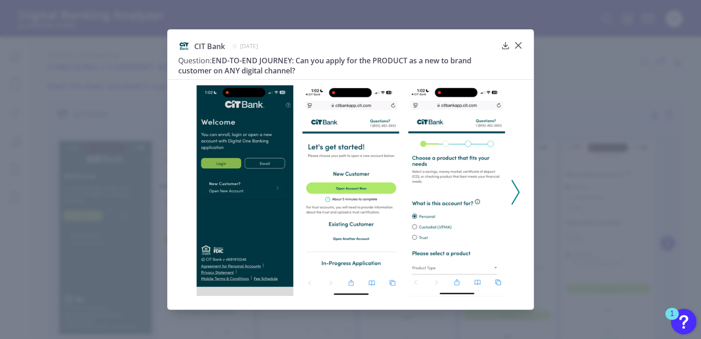
click at [520, 186] on div at bounding box center [350, 188] width 367 height 219
click at [517, 189] on polyline at bounding box center [515, 191] width 7 height 23
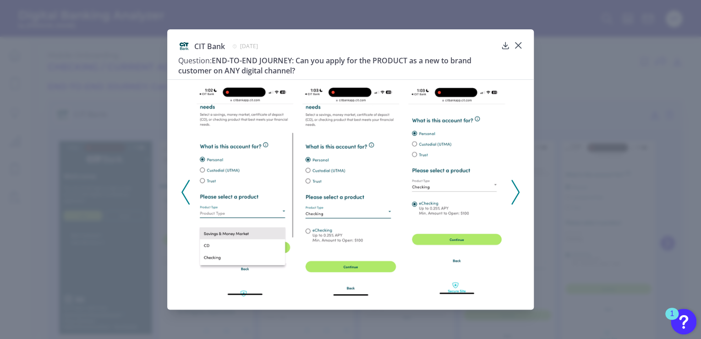
click at [515, 183] on icon at bounding box center [515, 192] width 8 height 25
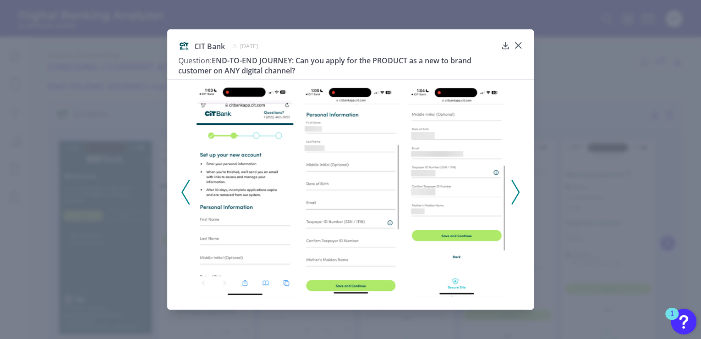
click at [515, 181] on icon at bounding box center [515, 192] width 8 height 25
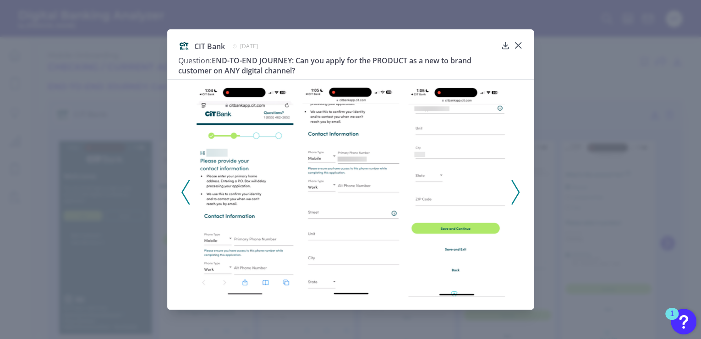
click at [519, 200] on icon at bounding box center [515, 192] width 8 height 25
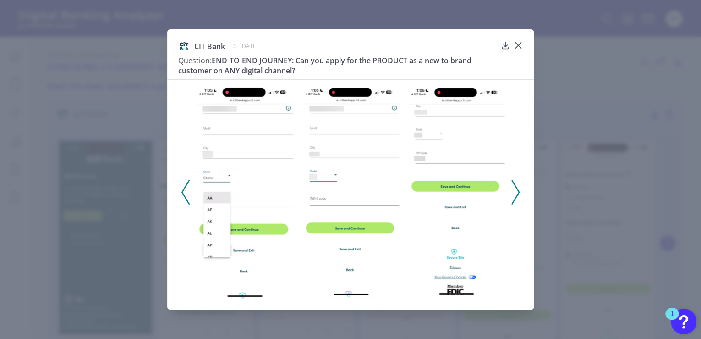
click at [519, 192] on icon at bounding box center [515, 192] width 8 height 25
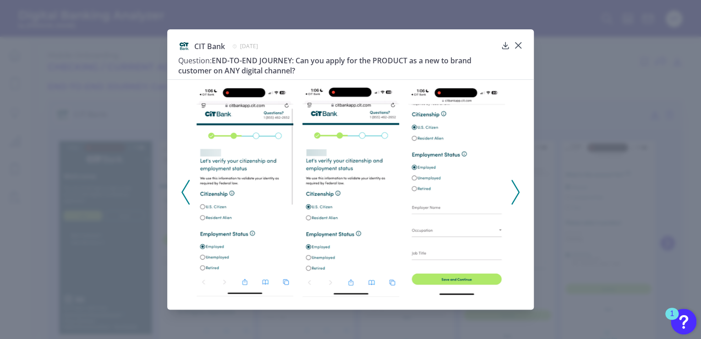
click at [514, 180] on icon at bounding box center [515, 192] width 8 height 25
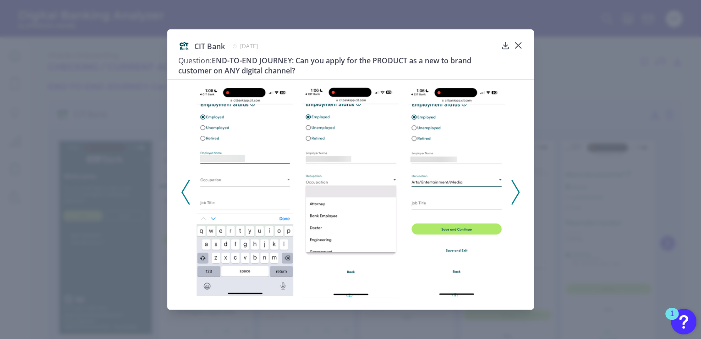
click at [512, 186] on icon at bounding box center [515, 192] width 8 height 25
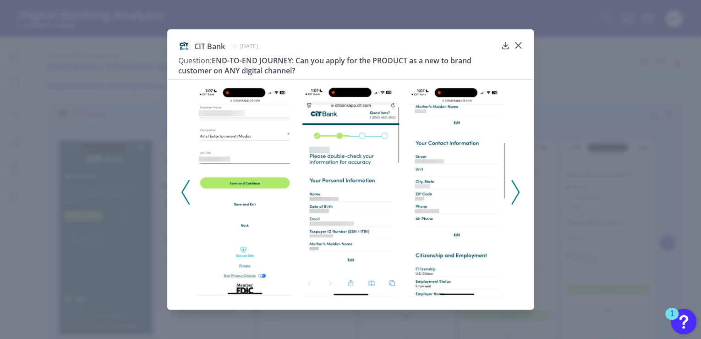
click at [513, 192] on icon at bounding box center [515, 192] width 8 height 25
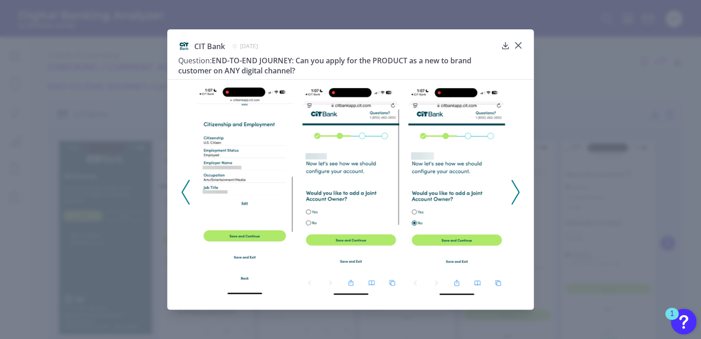
click at [513, 192] on icon at bounding box center [515, 192] width 8 height 25
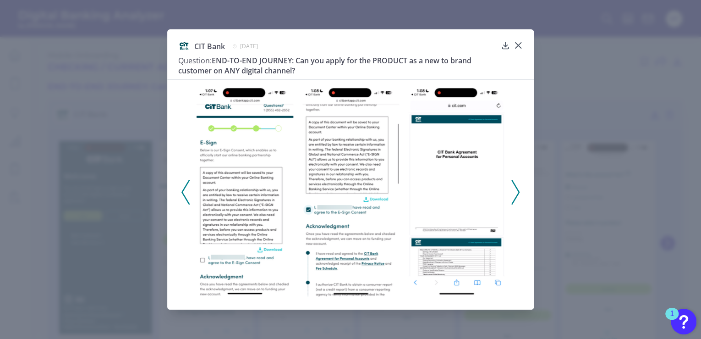
click at [516, 195] on icon at bounding box center [515, 192] width 8 height 25
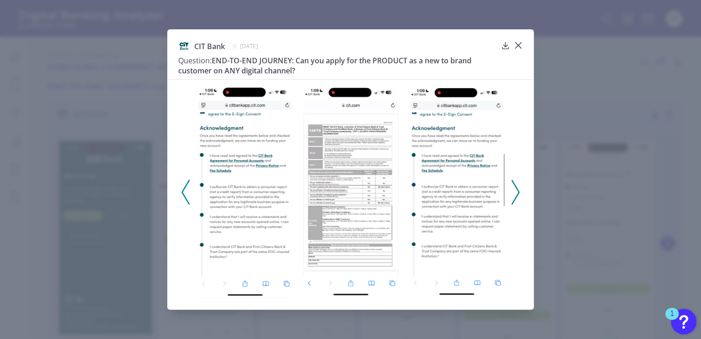
click at [520, 195] on button at bounding box center [515, 192] width 9 height 25
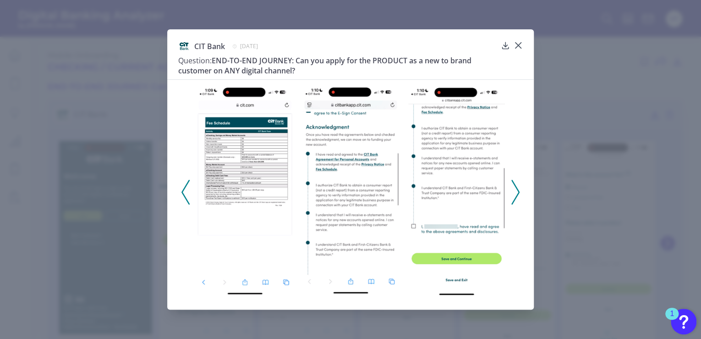
click at [518, 194] on icon at bounding box center [515, 192] width 8 height 25
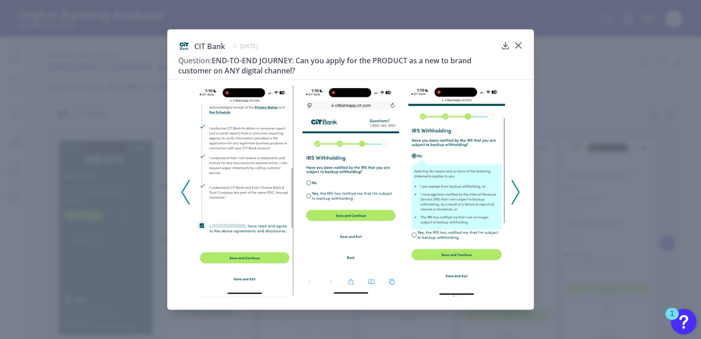
click at [517, 189] on polyline at bounding box center [515, 191] width 7 height 23
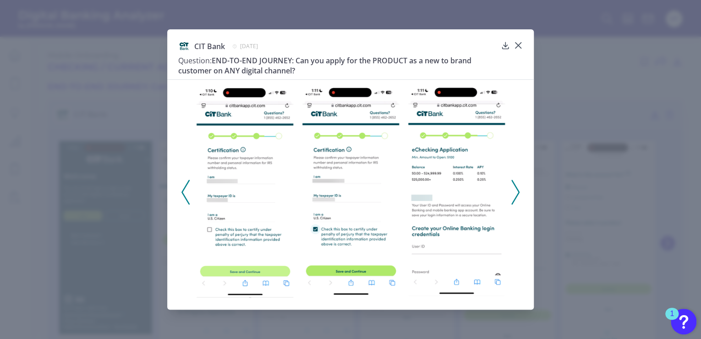
click at [514, 193] on icon at bounding box center [515, 192] width 8 height 25
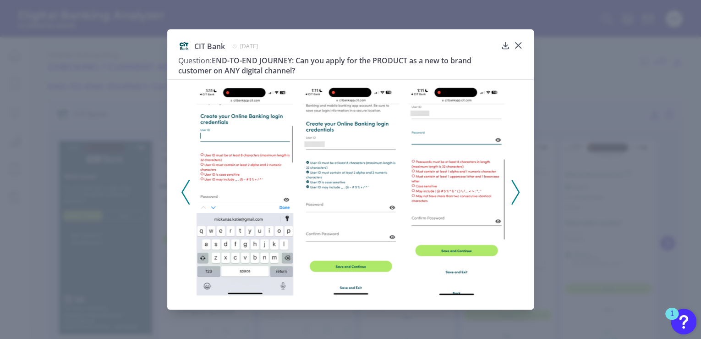
click at [513, 186] on icon at bounding box center [515, 192] width 8 height 25
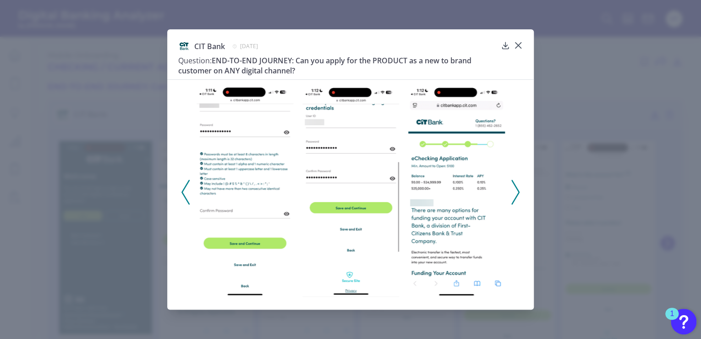
click at [508, 185] on div at bounding box center [457, 190] width 106 height 210
click at [513, 185] on icon at bounding box center [515, 192] width 8 height 25
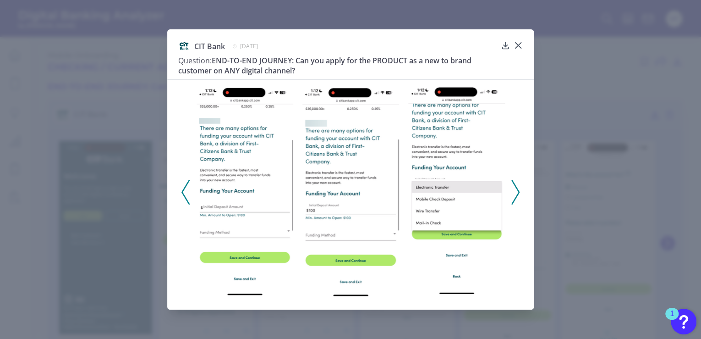
click at [514, 194] on icon at bounding box center [515, 192] width 8 height 25
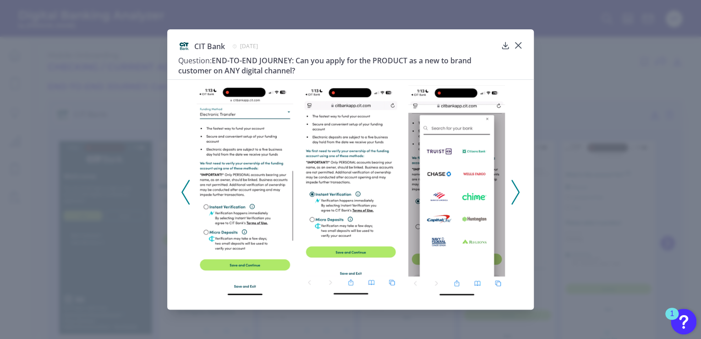
click at [514, 194] on icon at bounding box center [515, 192] width 8 height 25
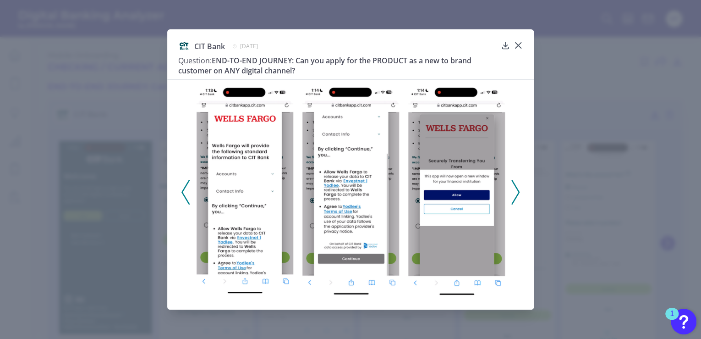
click at [514, 194] on icon at bounding box center [515, 192] width 8 height 25
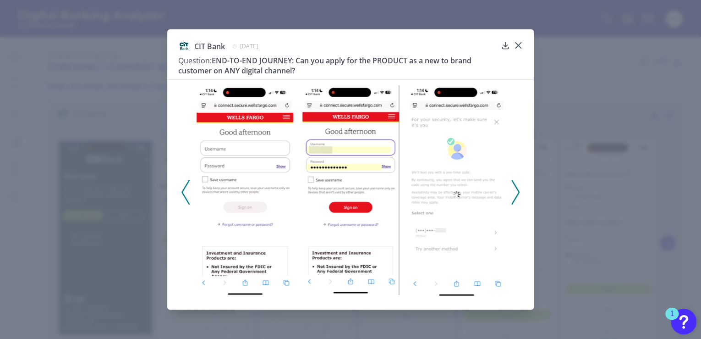
click at [514, 194] on icon at bounding box center [515, 192] width 8 height 25
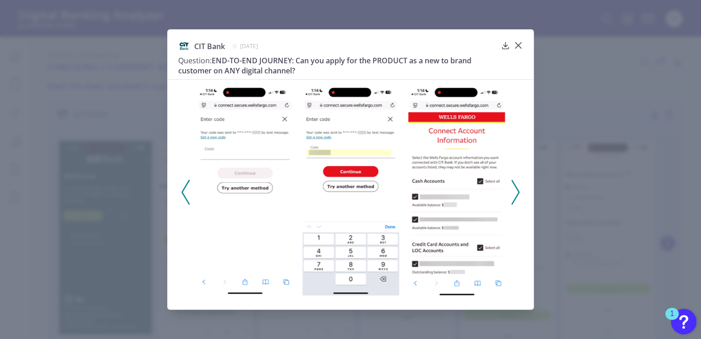
click at [514, 194] on icon at bounding box center [515, 192] width 8 height 25
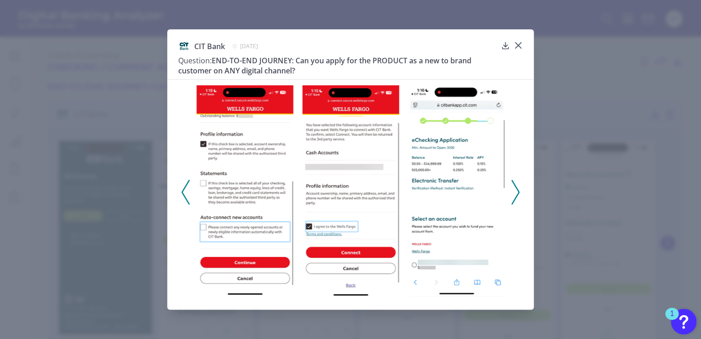
click at [514, 194] on icon at bounding box center [515, 192] width 8 height 25
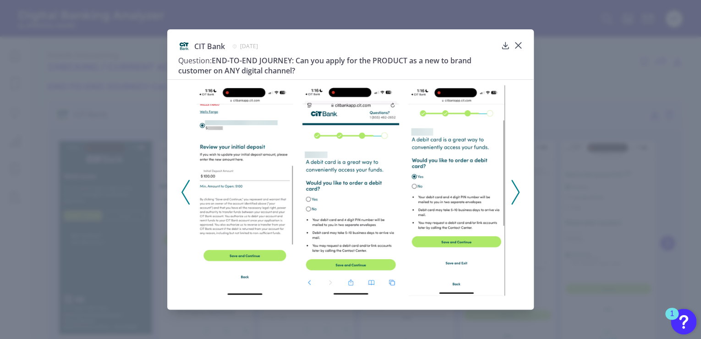
click at [186, 196] on icon at bounding box center [185, 192] width 8 height 25
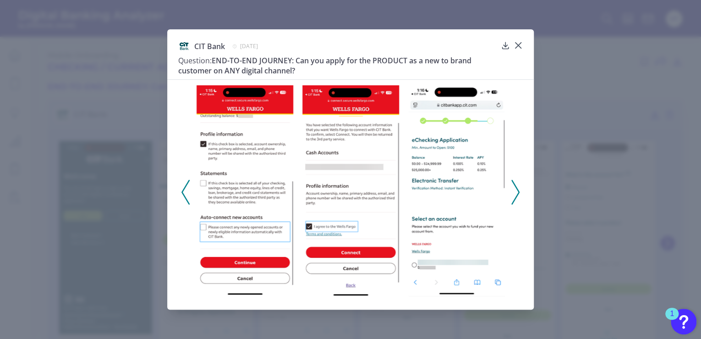
click at [513, 194] on icon at bounding box center [515, 192] width 8 height 25
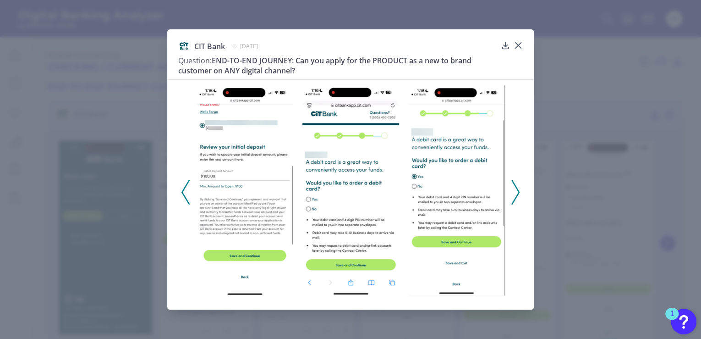
click at [516, 199] on icon at bounding box center [515, 192] width 8 height 25
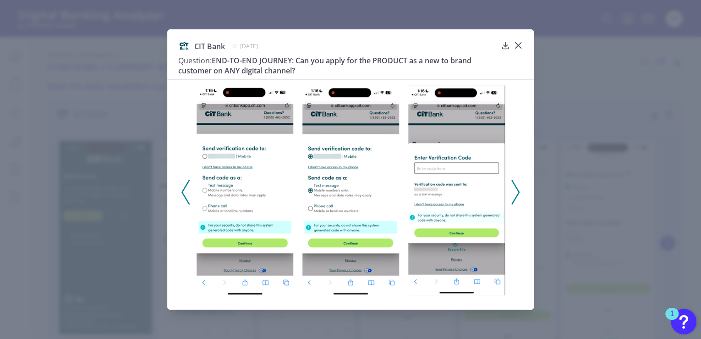
click at [514, 191] on icon at bounding box center [515, 192] width 8 height 25
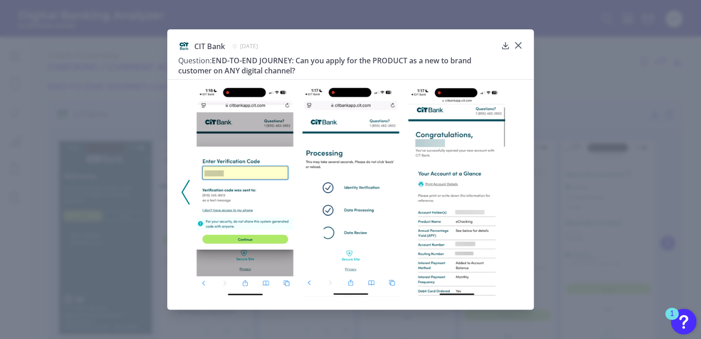
click at [187, 185] on polyline at bounding box center [185, 191] width 7 height 23
click at [187, 185] on icon at bounding box center [185, 192] width 8 height 25
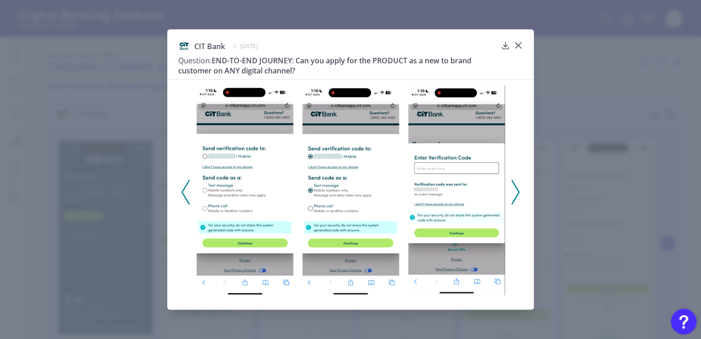
click at [187, 185] on icon at bounding box center [185, 192] width 8 height 25
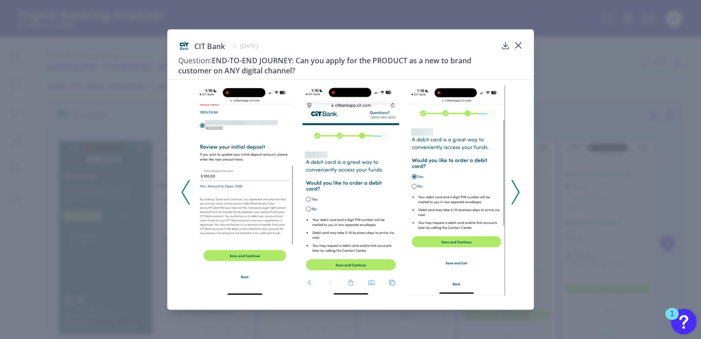
click at [187, 185] on icon at bounding box center [185, 192] width 8 height 25
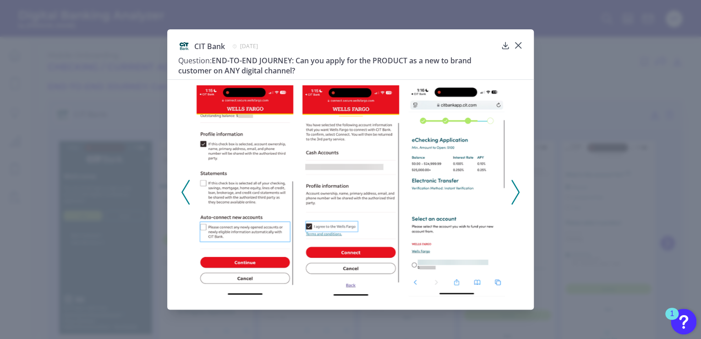
click at [187, 185] on icon at bounding box center [185, 192] width 8 height 25
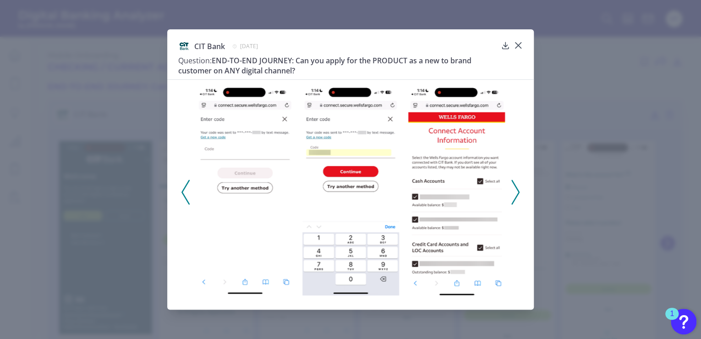
click at [187, 185] on icon at bounding box center [185, 192] width 8 height 25
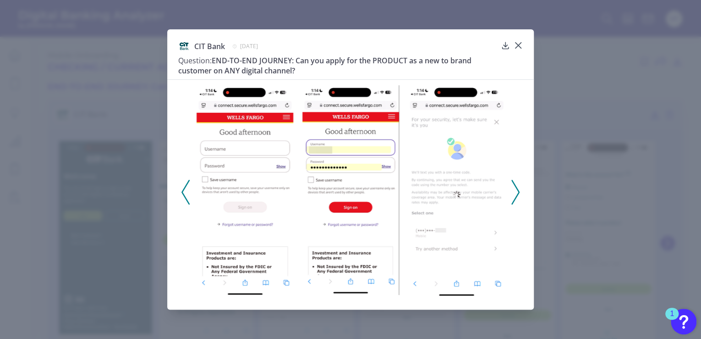
click at [187, 185] on icon at bounding box center [185, 192] width 8 height 25
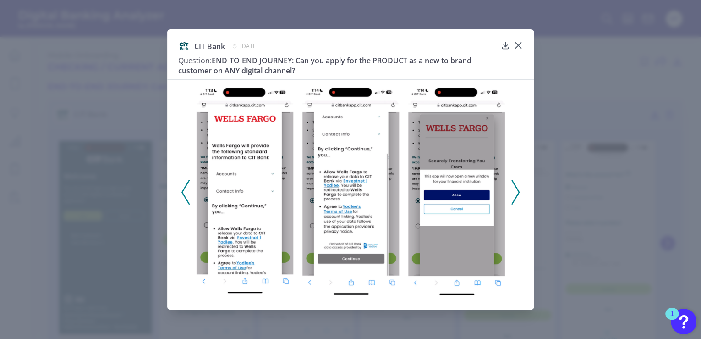
click at [187, 185] on icon at bounding box center [185, 192] width 8 height 25
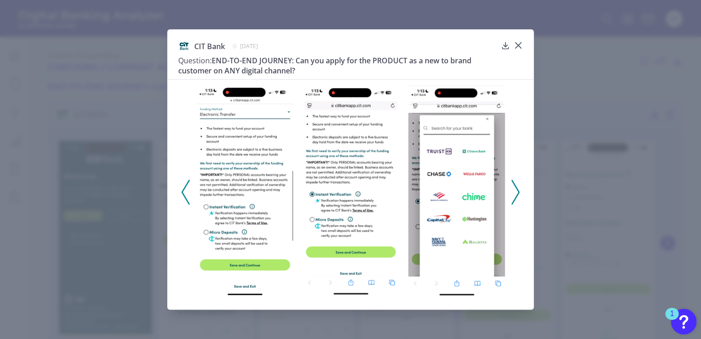
click at [187, 185] on icon at bounding box center [185, 192] width 8 height 25
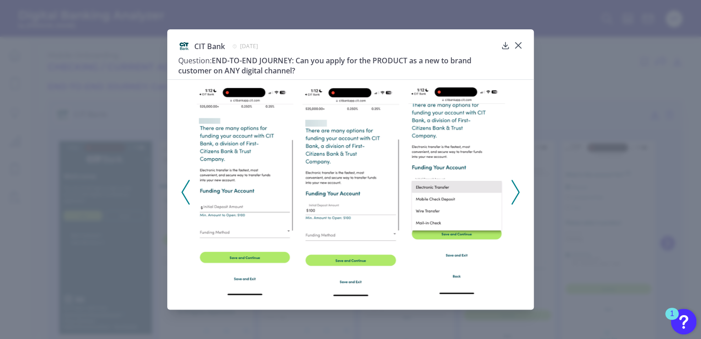
click at [187, 185] on icon at bounding box center [185, 192] width 8 height 25
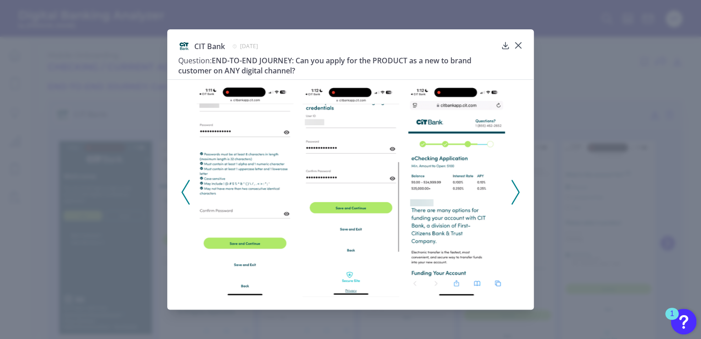
click at [187, 185] on icon at bounding box center [185, 192] width 8 height 25
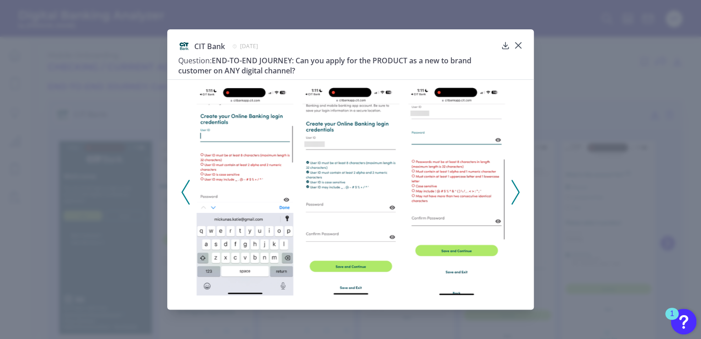
click at [187, 185] on icon at bounding box center [185, 192] width 8 height 25
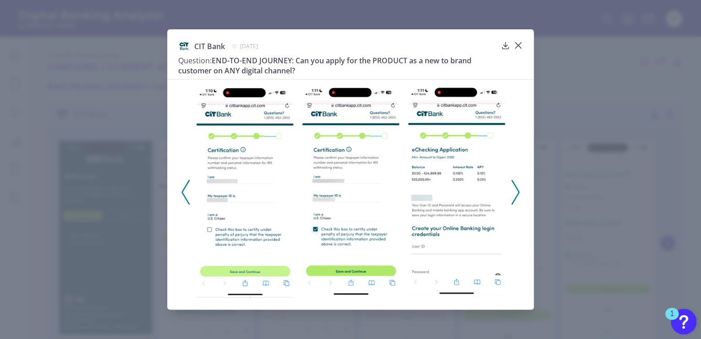
click at [187, 185] on icon at bounding box center [185, 192] width 8 height 25
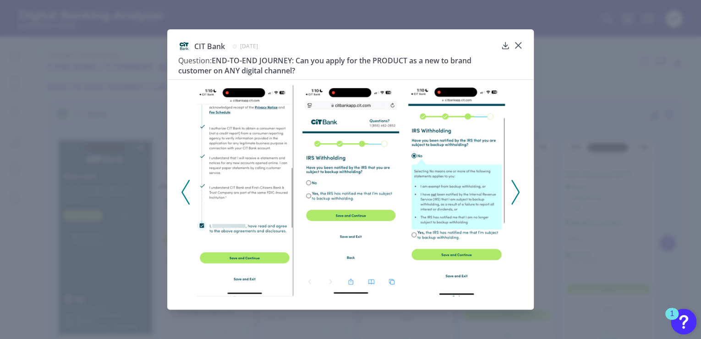
click at [187, 185] on icon at bounding box center [185, 192] width 8 height 25
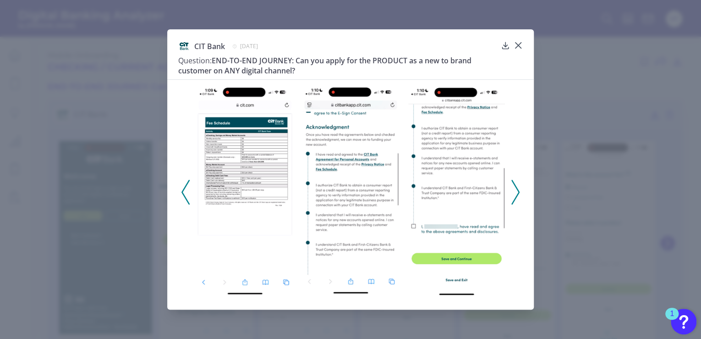
click at [187, 185] on icon at bounding box center [185, 192] width 8 height 25
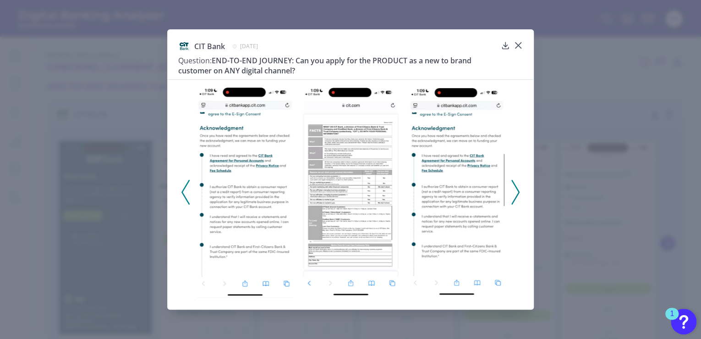
click at [187, 185] on icon at bounding box center [185, 192] width 8 height 25
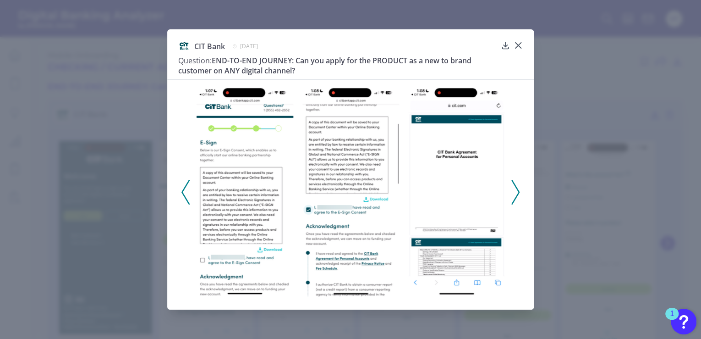
click at [187, 185] on icon at bounding box center [185, 192] width 8 height 25
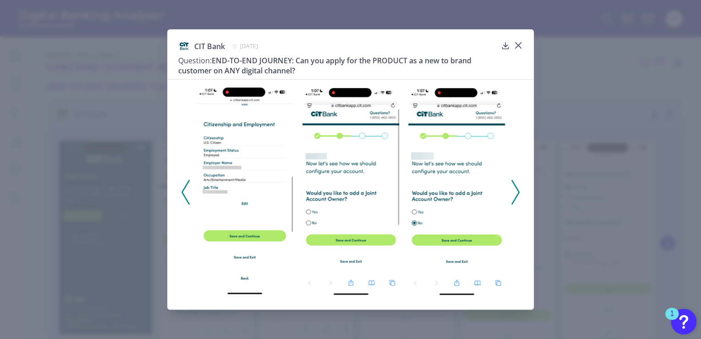
click at [187, 185] on icon at bounding box center [185, 192] width 8 height 25
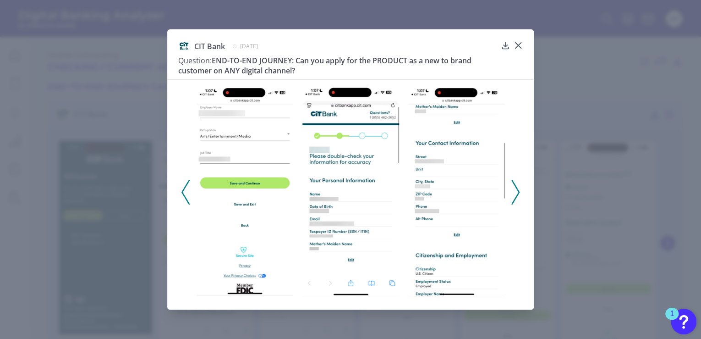
click at [187, 185] on icon at bounding box center [185, 192] width 8 height 25
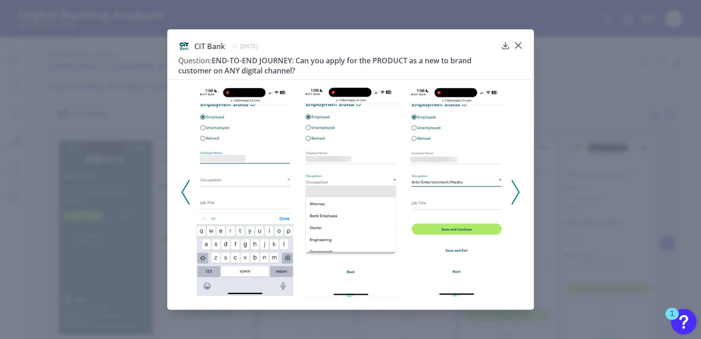
click at [187, 185] on icon at bounding box center [185, 192] width 8 height 25
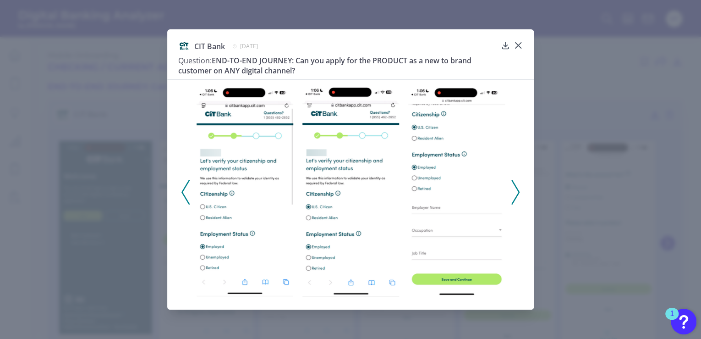
click at [187, 185] on icon at bounding box center [185, 192] width 8 height 25
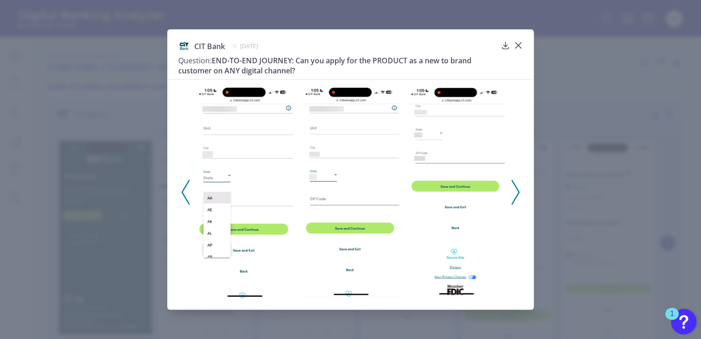
click at [187, 185] on icon at bounding box center [185, 192] width 8 height 25
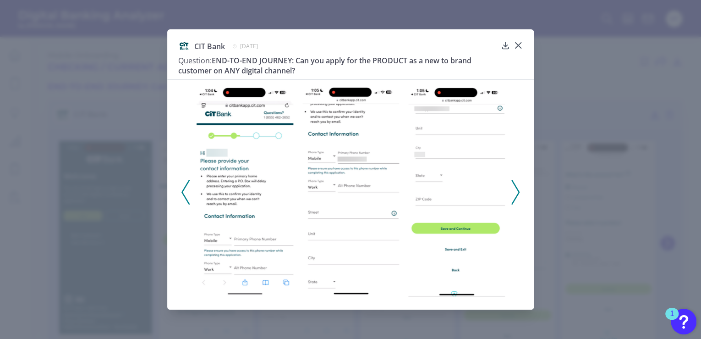
click at [187, 185] on icon at bounding box center [185, 192] width 8 height 25
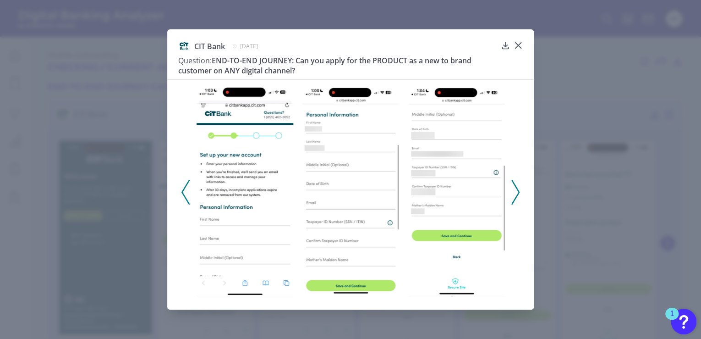
click at [187, 185] on icon at bounding box center [185, 192] width 8 height 25
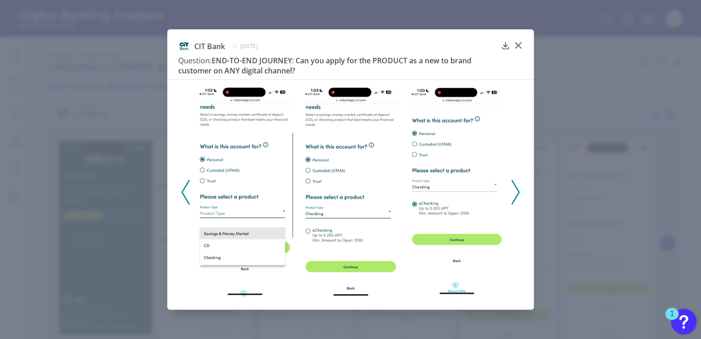
click at [187, 185] on icon at bounding box center [185, 192] width 8 height 25
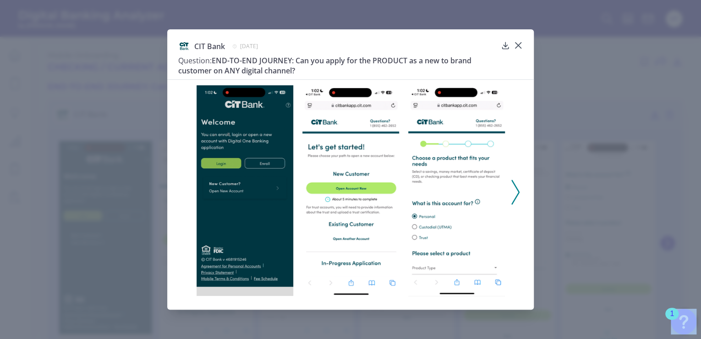
click at [187, 185] on div at bounding box center [350, 188] width 367 height 219
click at [515, 197] on icon at bounding box center [515, 192] width 8 height 25
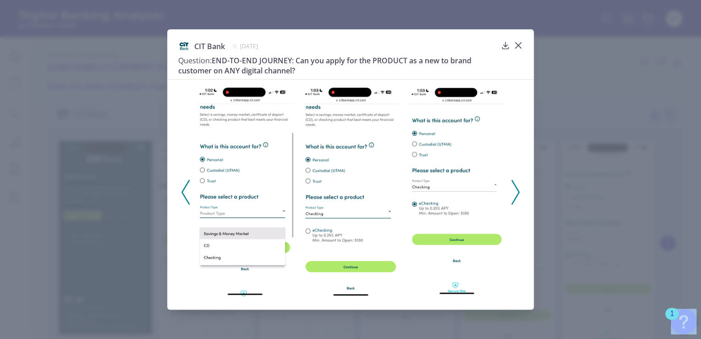
click at [515, 191] on icon at bounding box center [515, 192] width 8 height 25
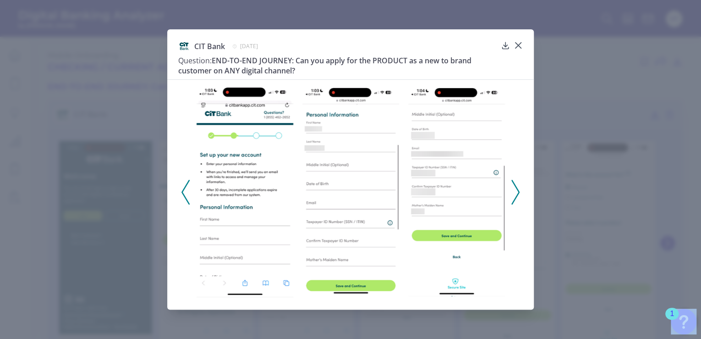
click at [515, 196] on icon at bounding box center [515, 192] width 8 height 25
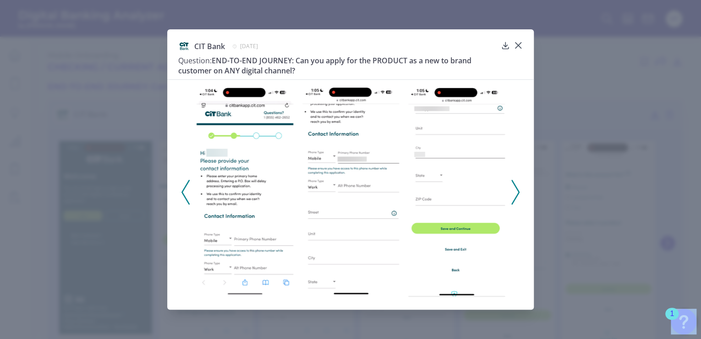
click at [185, 192] on icon at bounding box center [185, 192] width 8 height 25
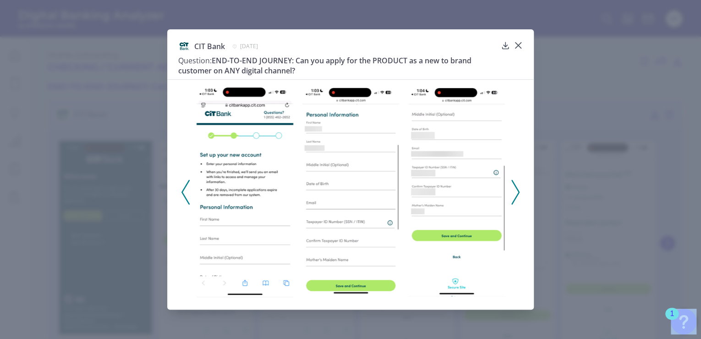
click at [519, 191] on icon at bounding box center [515, 192] width 8 height 25
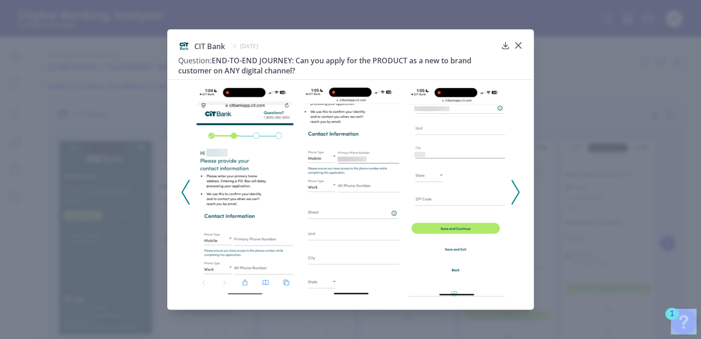
click at [517, 191] on icon at bounding box center [515, 192] width 8 height 25
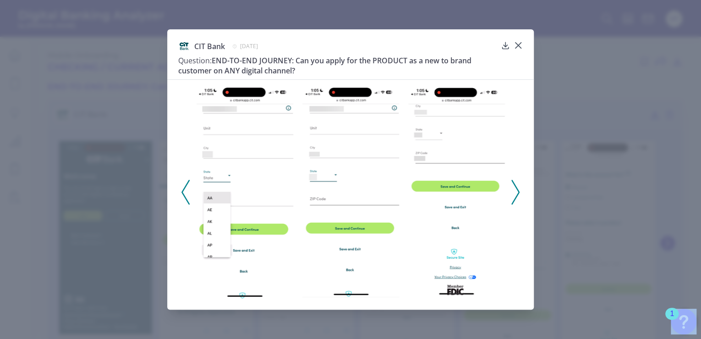
click at [516, 198] on icon at bounding box center [515, 192] width 8 height 25
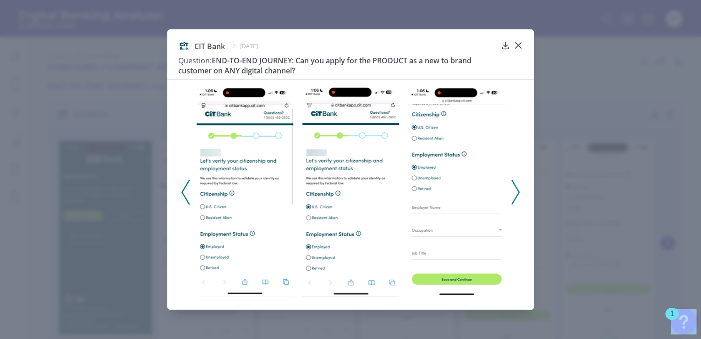
click at [512, 185] on icon at bounding box center [515, 192] width 8 height 25
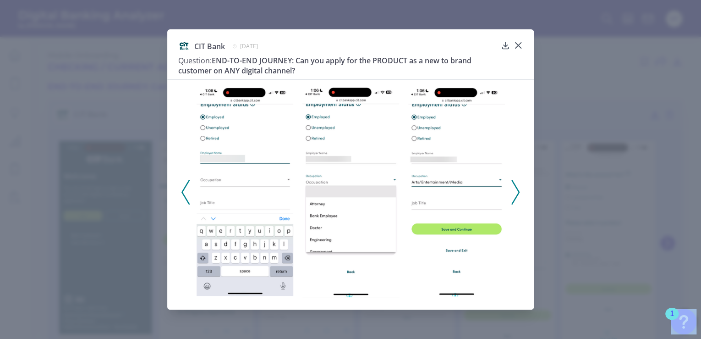
click at [512, 185] on icon at bounding box center [515, 192] width 8 height 25
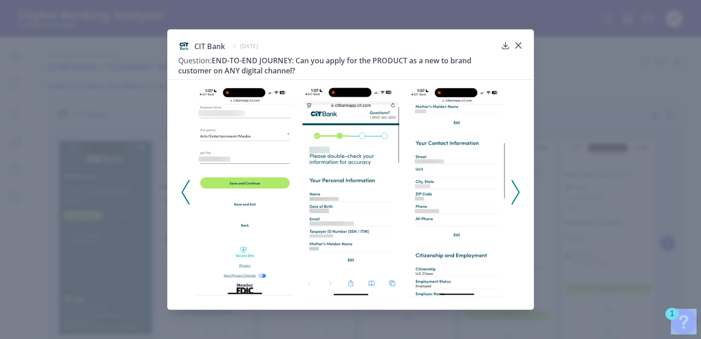
click at [512, 185] on icon at bounding box center [515, 192] width 8 height 25
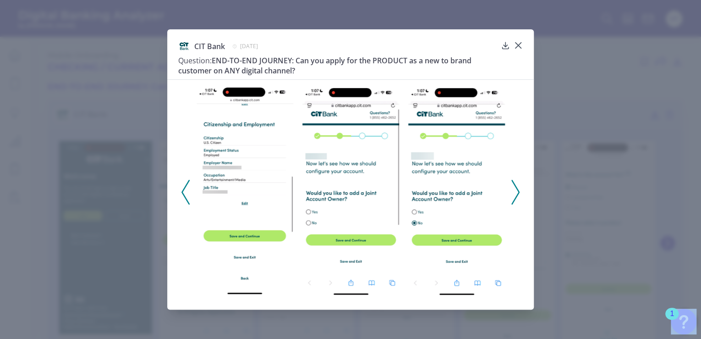
click at [512, 185] on icon at bounding box center [515, 192] width 8 height 25
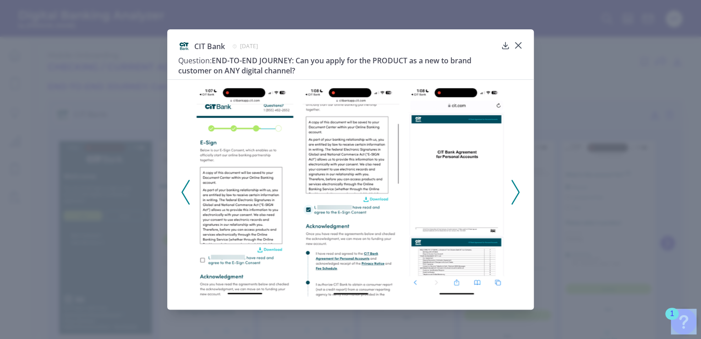
click at [512, 185] on icon at bounding box center [515, 192] width 8 height 25
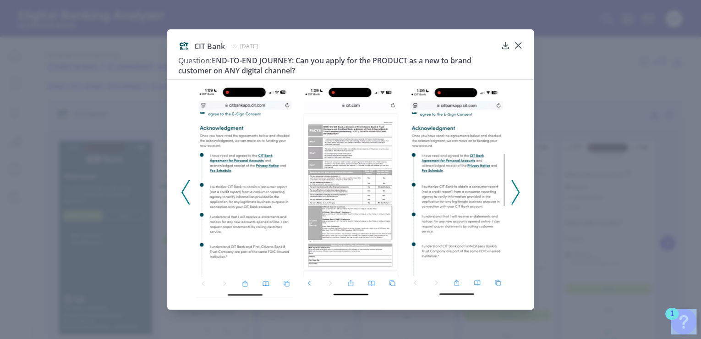
click at [512, 185] on icon at bounding box center [515, 192] width 8 height 25
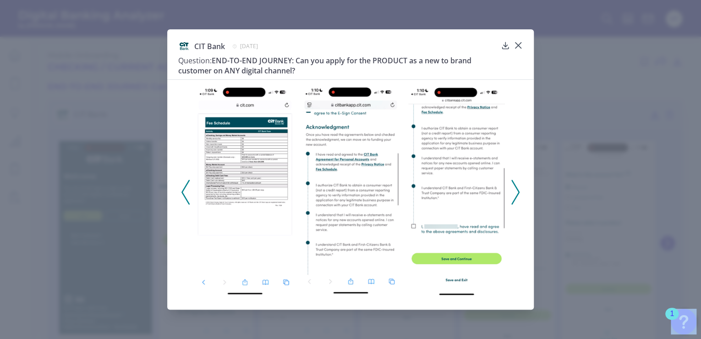
click at [512, 185] on icon at bounding box center [515, 192] width 8 height 25
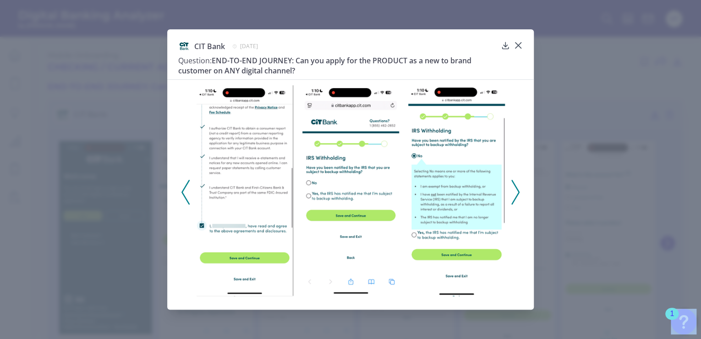
click at [515, 190] on icon at bounding box center [515, 192] width 8 height 25
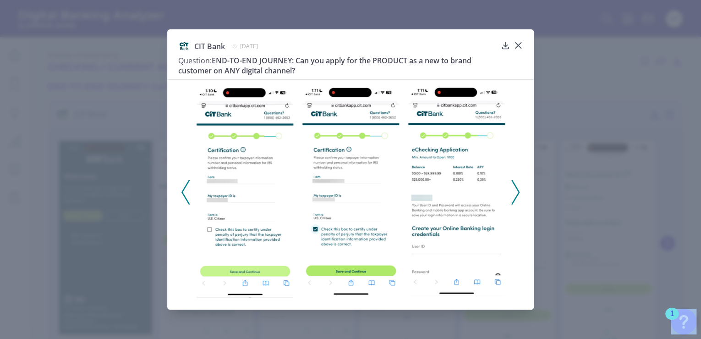
click at [513, 195] on icon at bounding box center [515, 192] width 8 height 25
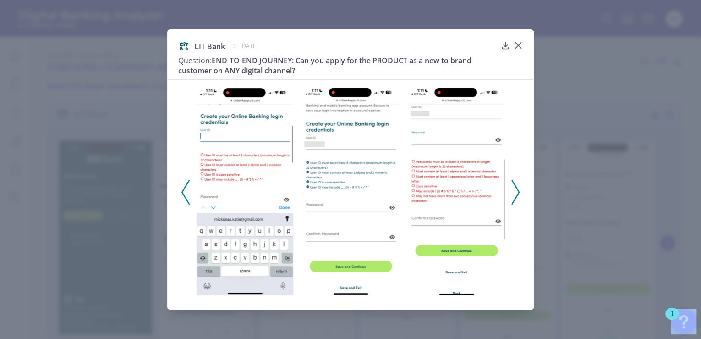
click at [516, 192] on icon at bounding box center [515, 192] width 8 height 25
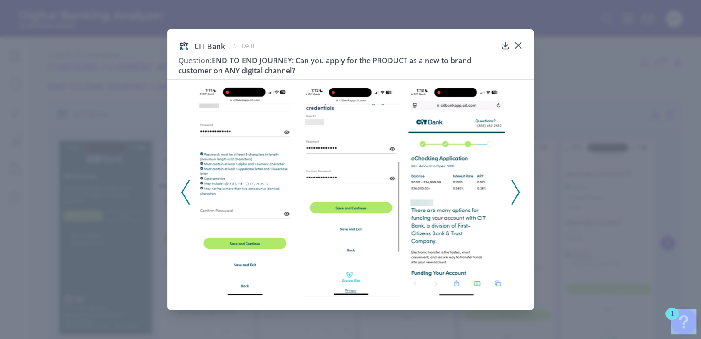
click at [516, 192] on icon at bounding box center [515, 192] width 8 height 25
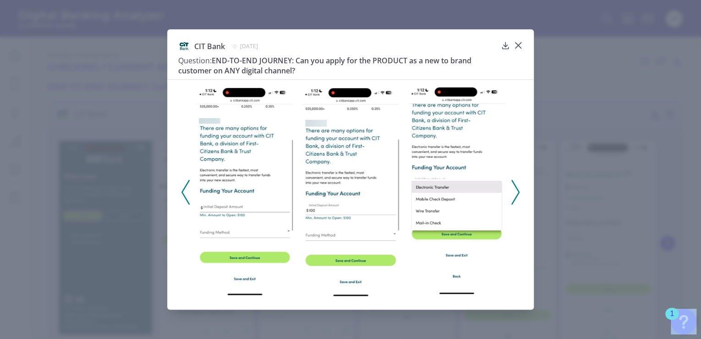
click at [518, 190] on polyline at bounding box center [515, 191] width 7 height 23
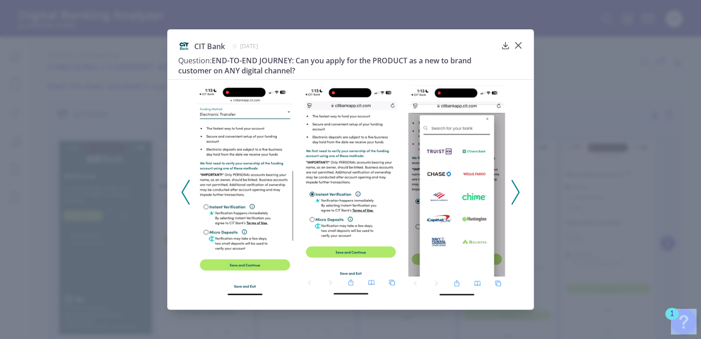
click at [517, 190] on icon at bounding box center [515, 192] width 8 height 25
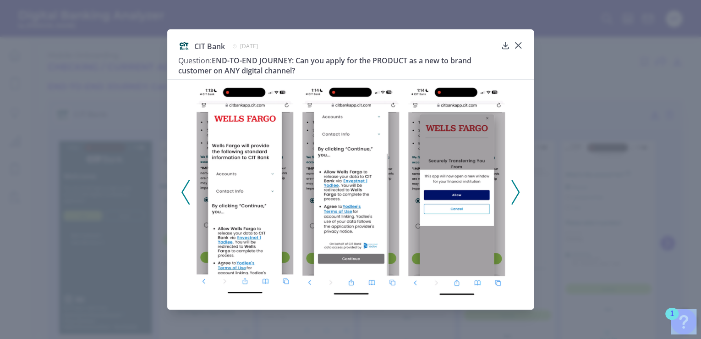
click at [516, 190] on icon at bounding box center [515, 192] width 8 height 25
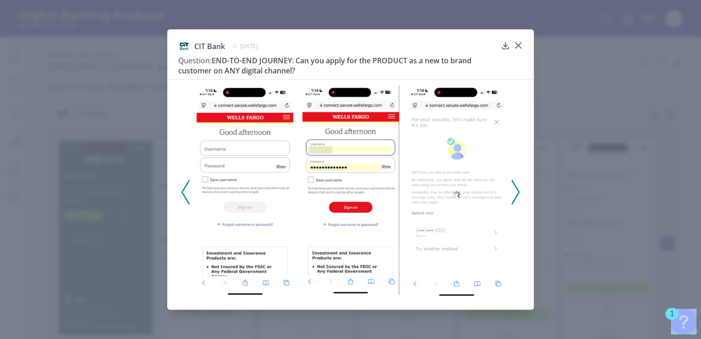
click at [516, 190] on icon at bounding box center [515, 192] width 8 height 25
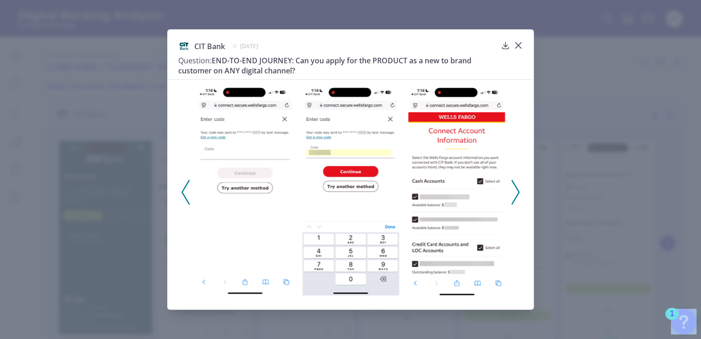
click at [516, 190] on icon at bounding box center [515, 192] width 8 height 25
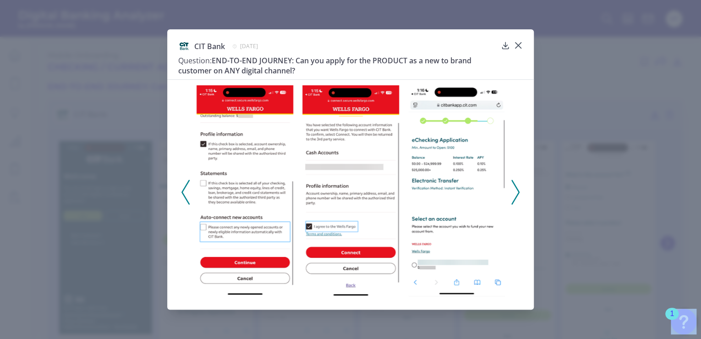
click at [516, 190] on icon at bounding box center [515, 192] width 8 height 25
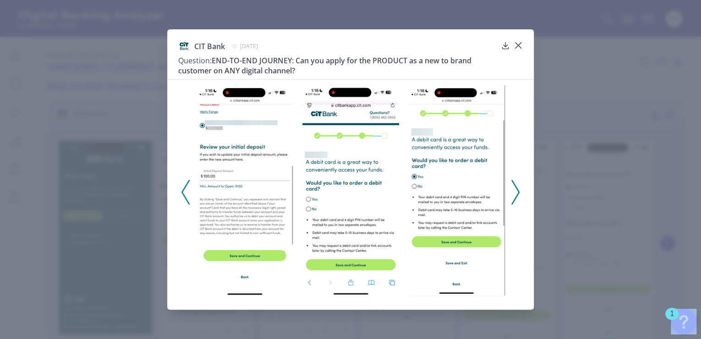
click at [516, 190] on icon at bounding box center [515, 192] width 8 height 25
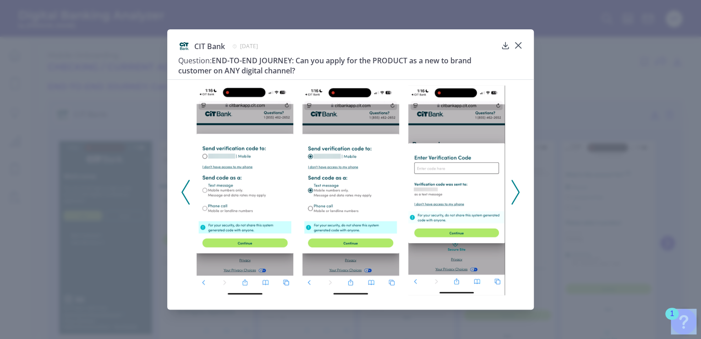
click at [186, 191] on icon at bounding box center [185, 192] width 8 height 25
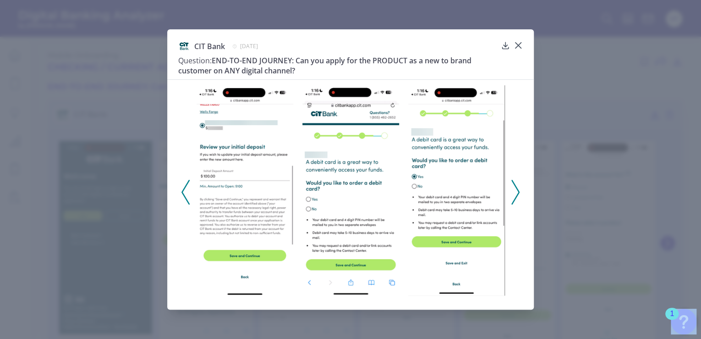
click at [519, 193] on icon at bounding box center [515, 192] width 8 height 25
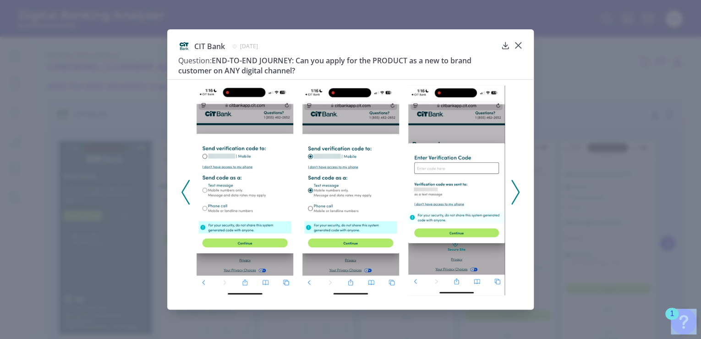
click at [518, 188] on icon at bounding box center [515, 192] width 8 height 25
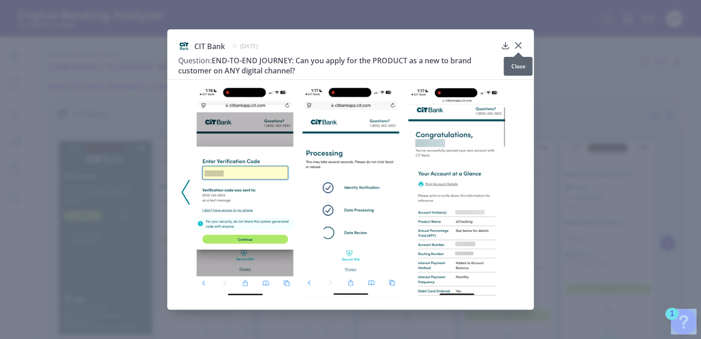
click at [519, 46] on icon at bounding box center [518, 45] width 9 height 9
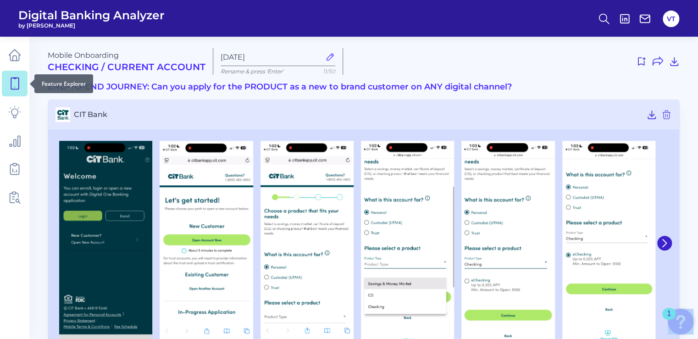
click at [15, 81] on icon at bounding box center [14, 83] width 13 height 13
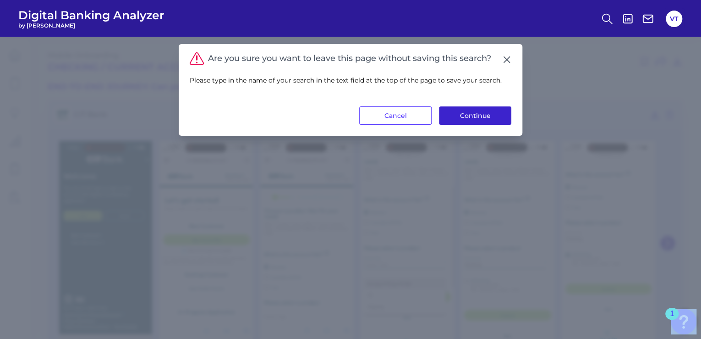
click at [460, 112] on button "Continue" at bounding box center [475, 115] width 72 height 18
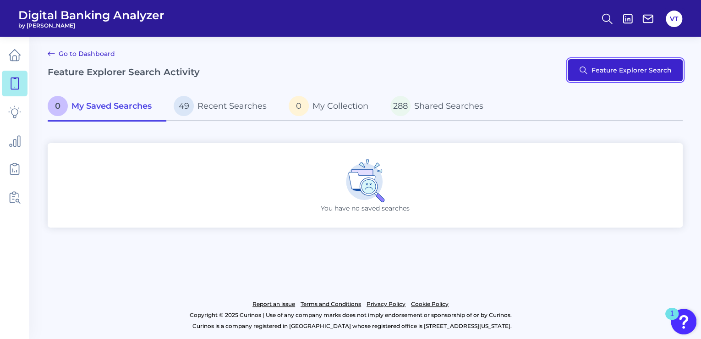
click at [602, 73] on button "Feature Explorer Search" at bounding box center [625, 70] width 115 height 22
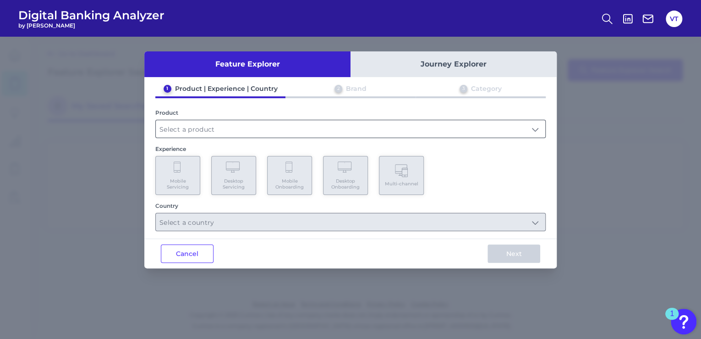
click at [230, 123] on input "text" at bounding box center [351, 128] width 390 height 17
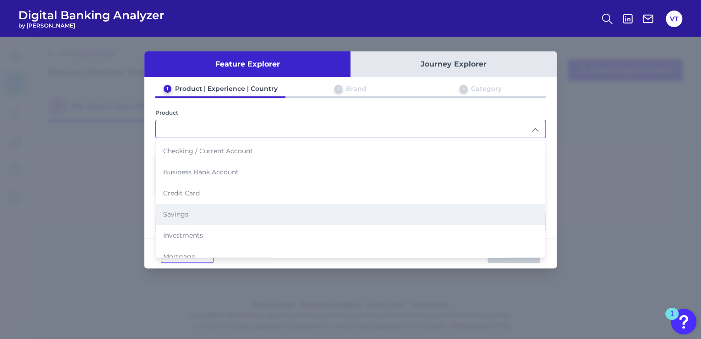
click at [246, 213] on li "Savings" at bounding box center [351, 213] width 390 height 21
type input "Savings"
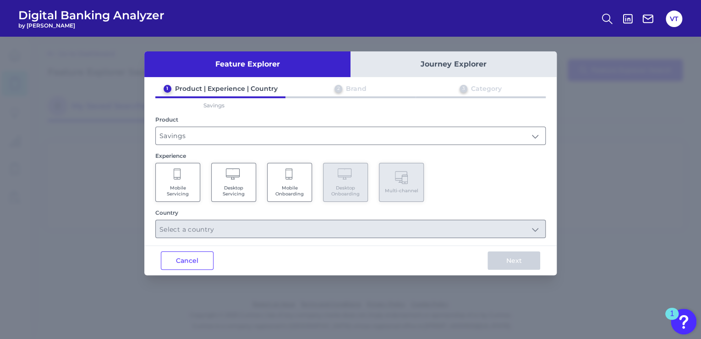
click at [288, 192] on span "Mobile Onboarding" at bounding box center [289, 191] width 35 height 12
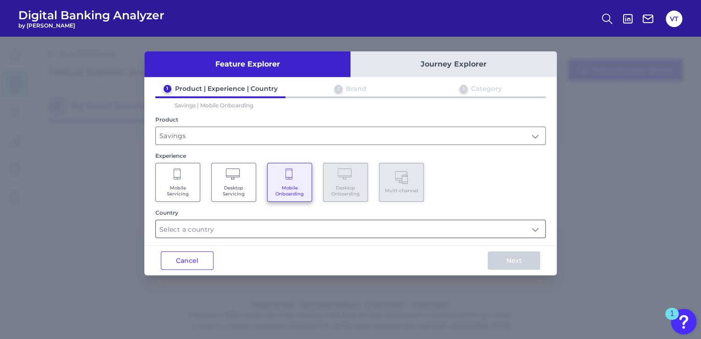
click at [296, 231] on input "text" at bounding box center [351, 228] width 390 height 17
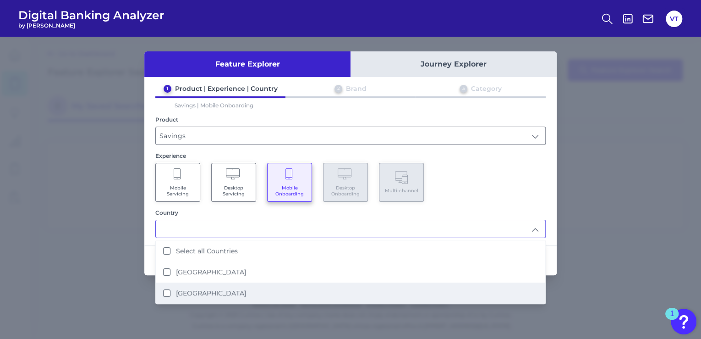
drag, startPoint x: 287, startPoint y: 282, endPoint x: 290, endPoint y: 286, distance: 5.0
click at [291, 288] on li "United States" at bounding box center [351, 292] width 390 height 21
type input "United States"
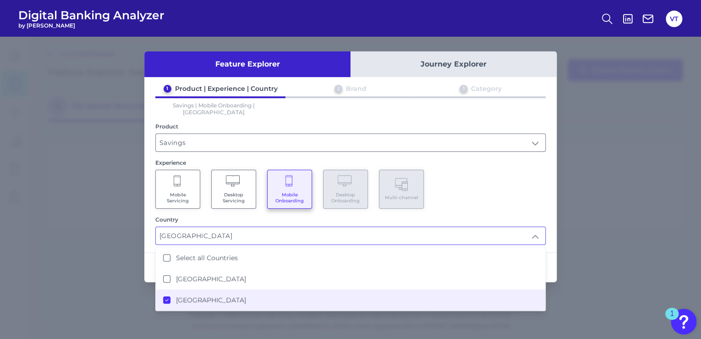
click at [507, 202] on div "1 Product | Experience | Country 2 Brand 3 Category Savings | Mobile Onboarding…" at bounding box center [350, 164] width 412 height 160
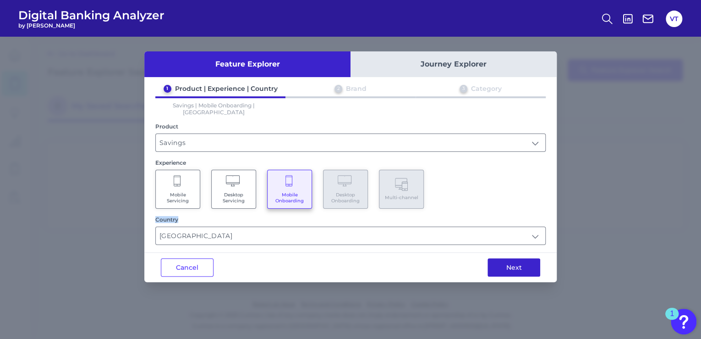
click at [511, 264] on button "Next" at bounding box center [514, 267] width 53 height 18
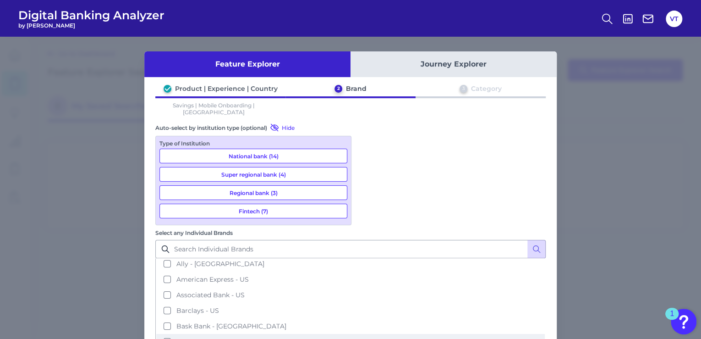
scroll to position [73, 0]
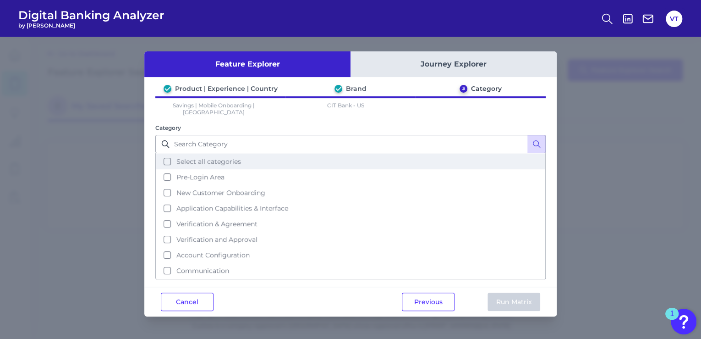
drag, startPoint x: 224, startPoint y: 156, endPoint x: 232, endPoint y: 161, distance: 9.9
click at [225, 157] on span "Select all categories" at bounding box center [208, 161] width 65 height 8
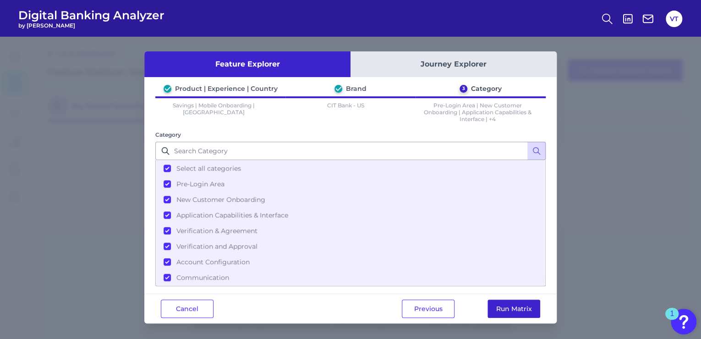
click at [511, 305] on button "Run Matrix" at bounding box center [514, 308] width 53 height 18
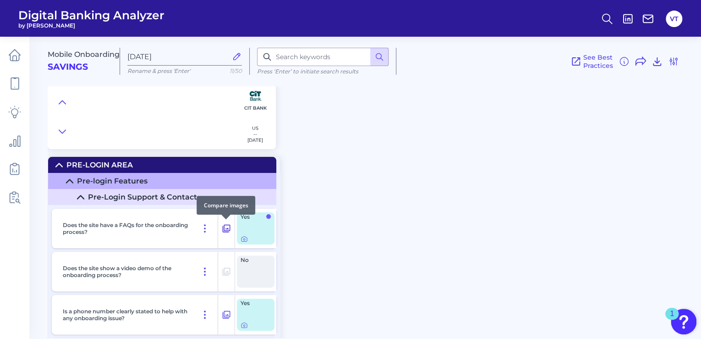
click at [227, 227] on icon at bounding box center [226, 228] width 9 height 11
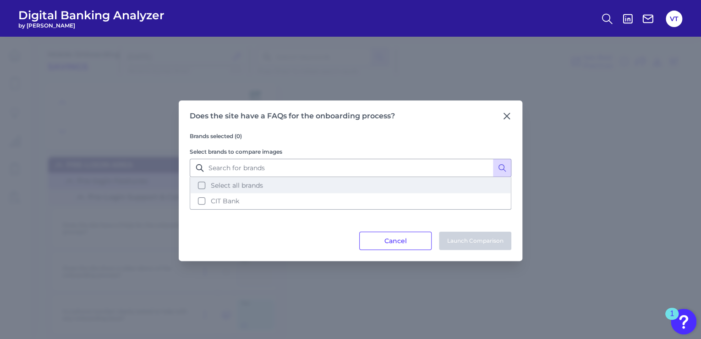
click at [256, 186] on span "Select all brands" at bounding box center [237, 185] width 52 height 8
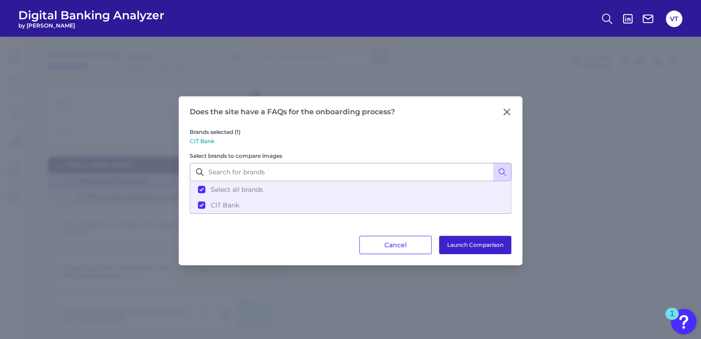
click at [459, 244] on button "Launch Comparison" at bounding box center [475, 245] width 72 height 18
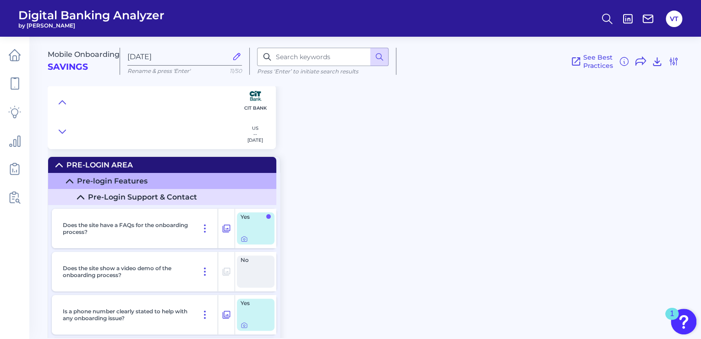
click at [159, 178] on summary "Pre-login Features" at bounding box center [162, 181] width 228 height 16
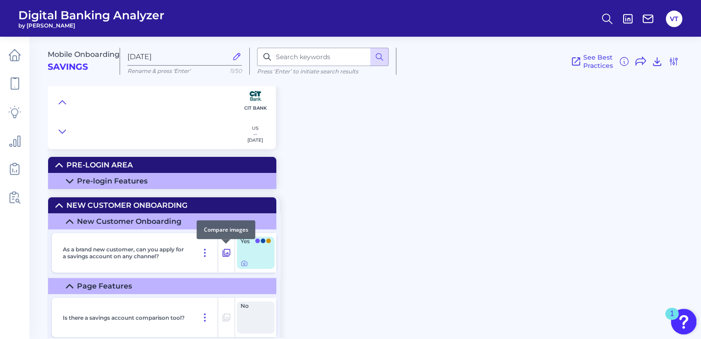
click at [228, 251] on icon at bounding box center [226, 252] width 9 height 11
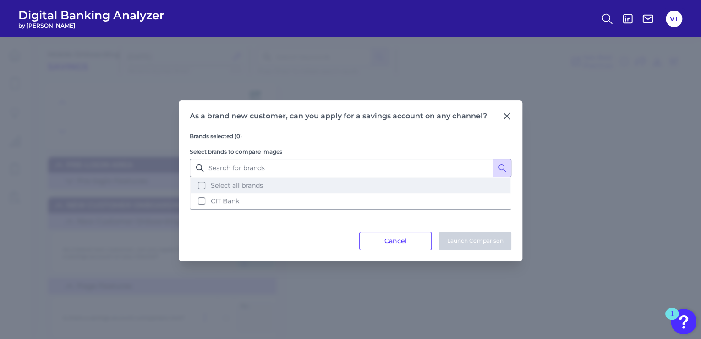
click at [249, 187] on span "Select all brands" at bounding box center [237, 185] width 52 height 8
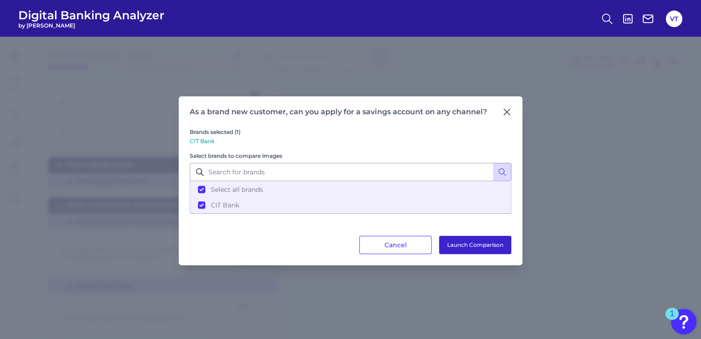
click at [456, 245] on button "Launch Comparison" at bounding box center [475, 245] width 72 height 18
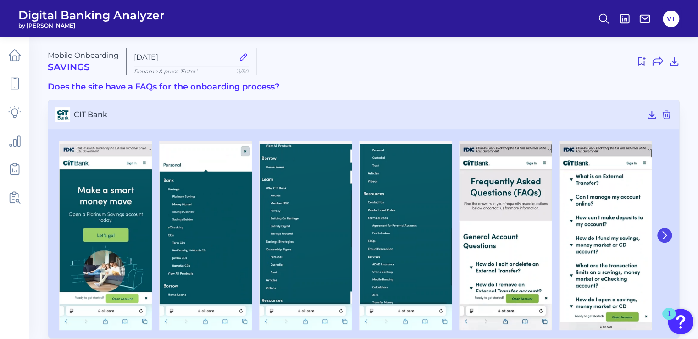
click at [663, 236] on icon at bounding box center [664, 235] width 8 height 8
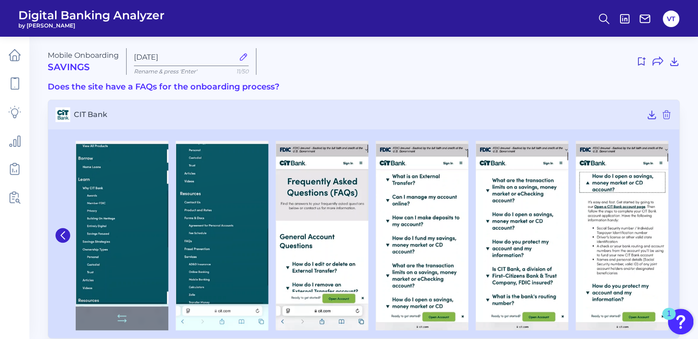
click at [63, 234] on icon at bounding box center [63, 235] width 8 height 8
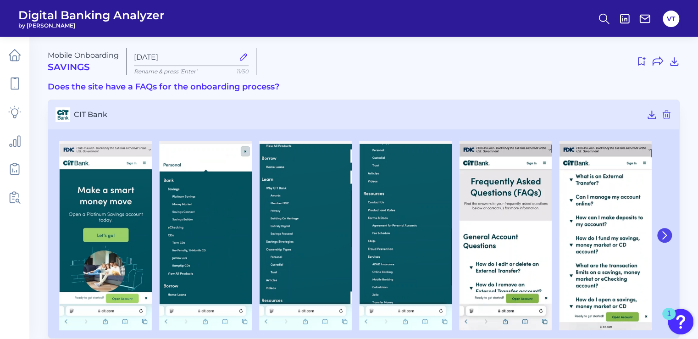
click at [659, 234] on button at bounding box center [664, 235] width 15 height 15
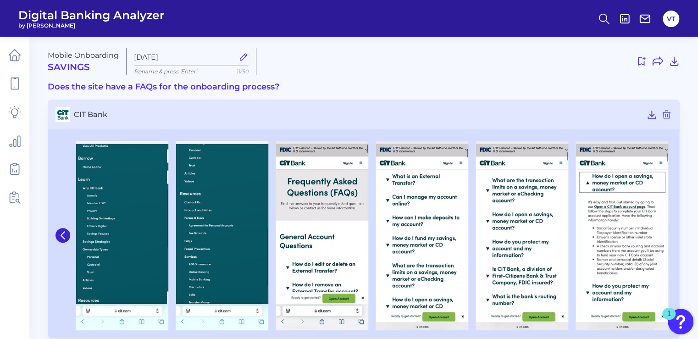
click at [659, 234] on img at bounding box center [621, 235] width 93 height 189
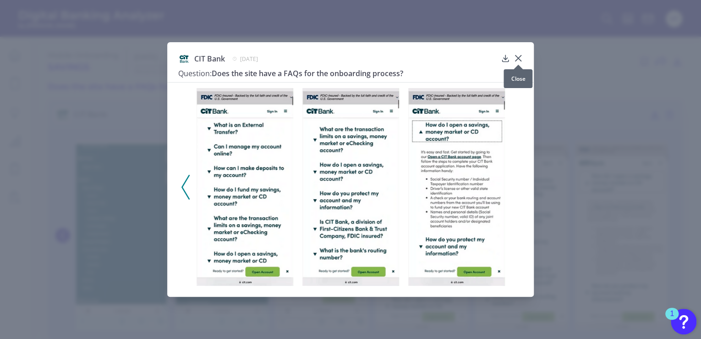
click at [517, 57] on icon at bounding box center [518, 58] width 9 height 9
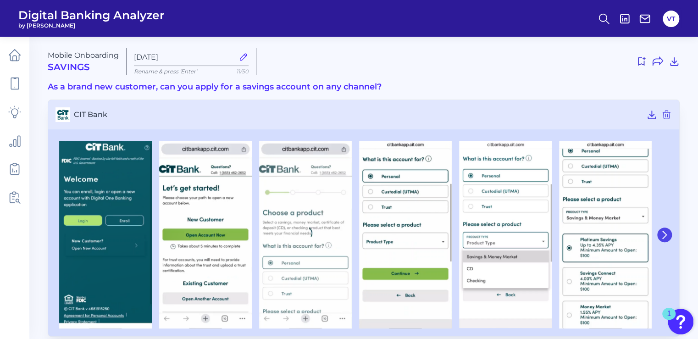
click at [665, 238] on icon at bounding box center [664, 235] width 8 height 8
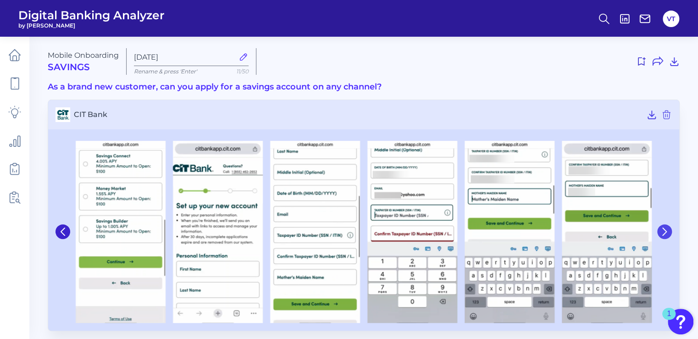
click at [666, 233] on icon at bounding box center [664, 231] width 8 height 8
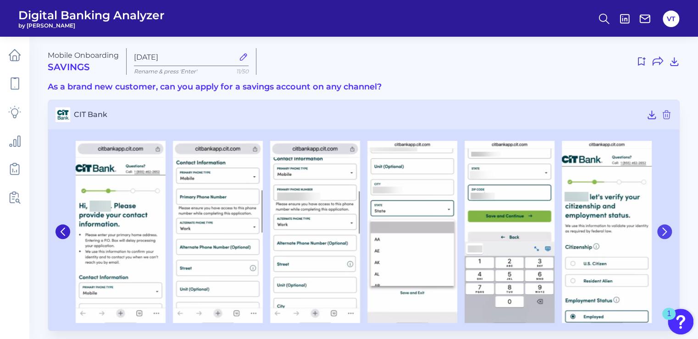
click at [659, 231] on button at bounding box center [664, 231] width 15 height 15
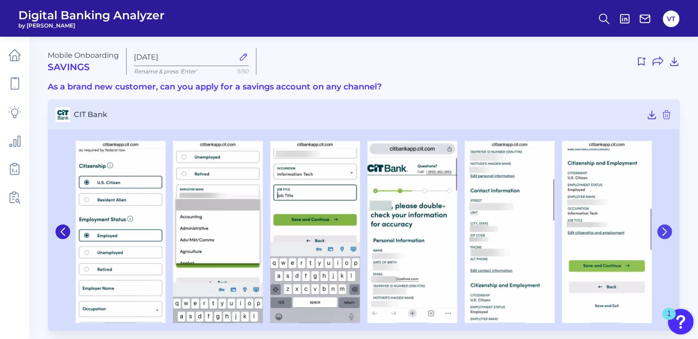
click at [665, 230] on icon at bounding box center [664, 231] width 8 height 8
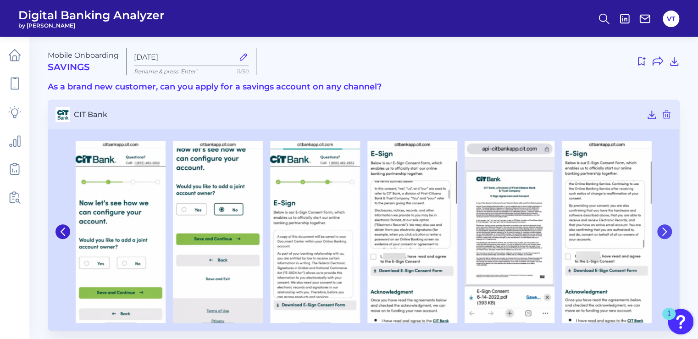
click at [664, 229] on icon at bounding box center [664, 231] width 4 height 7
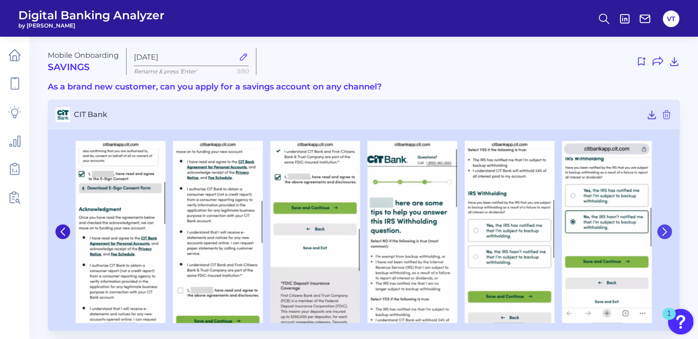
click at [664, 229] on icon at bounding box center [664, 231] width 4 height 7
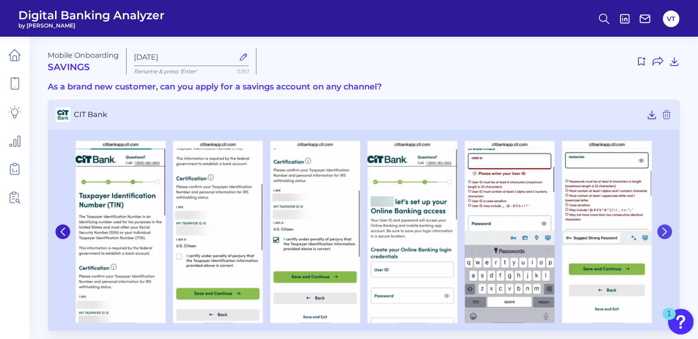
click at [664, 229] on icon at bounding box center [664, 231] width 4 height 7
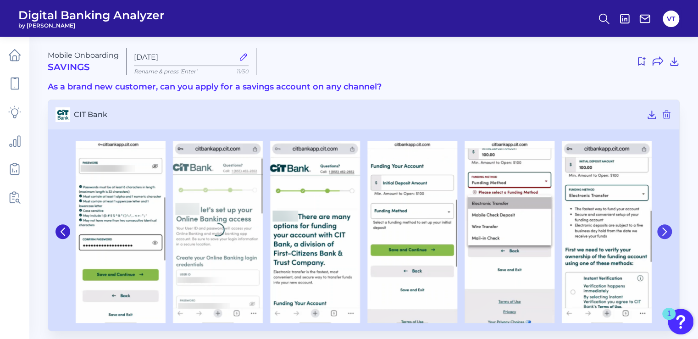
click at [664, 229] on icon at bounding box center [664, 231] width 4 height 7
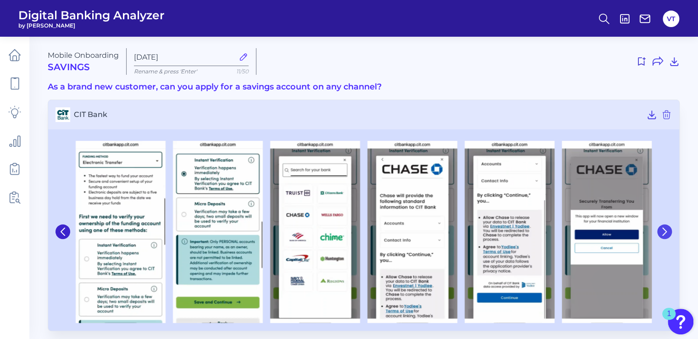
click at [664, 229] on icon at bounding box center [664, 231] width 4 height 7
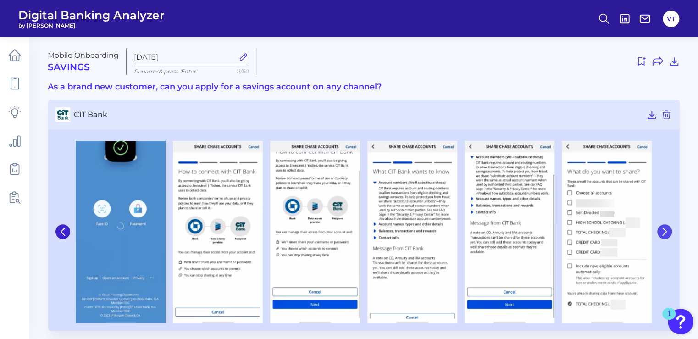
click at [664, 229] on icon at bounding box center [664, 231] width 4 height 7
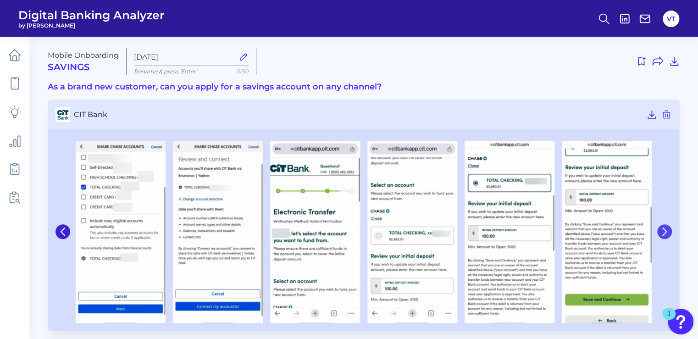
click at [664, 229] on icon at bounding box center [664, 231] width 4 height 7
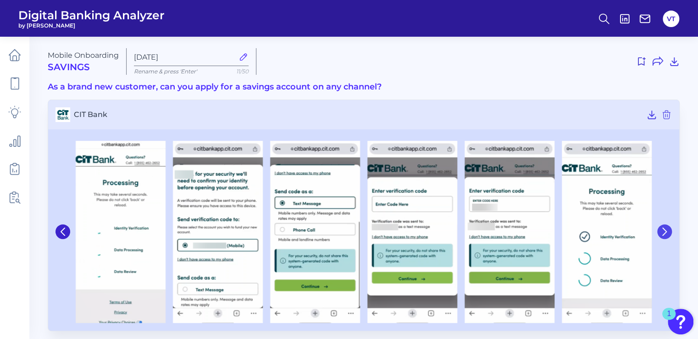
click at [664, 229] on icon at bounding box center [664, 231] width 4 height 7
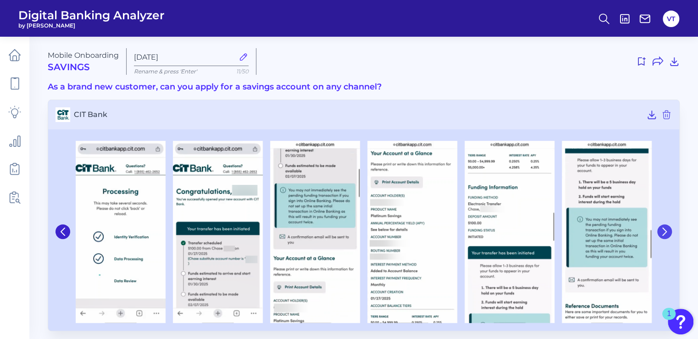
click at [664, 229] on icon at bounding box center [664, 231] width 4 height 7
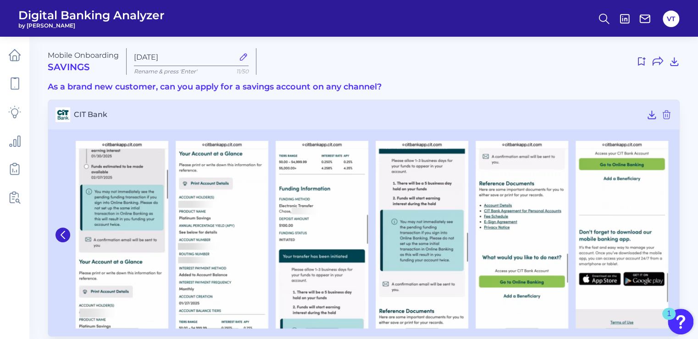
click at [577, 83] on h3 "As a brand new customer, can you apply for a savings account on any channel?" at bounding box center [364, 87] width 632 height 10
